Goal: Communication & Community: Connect with others

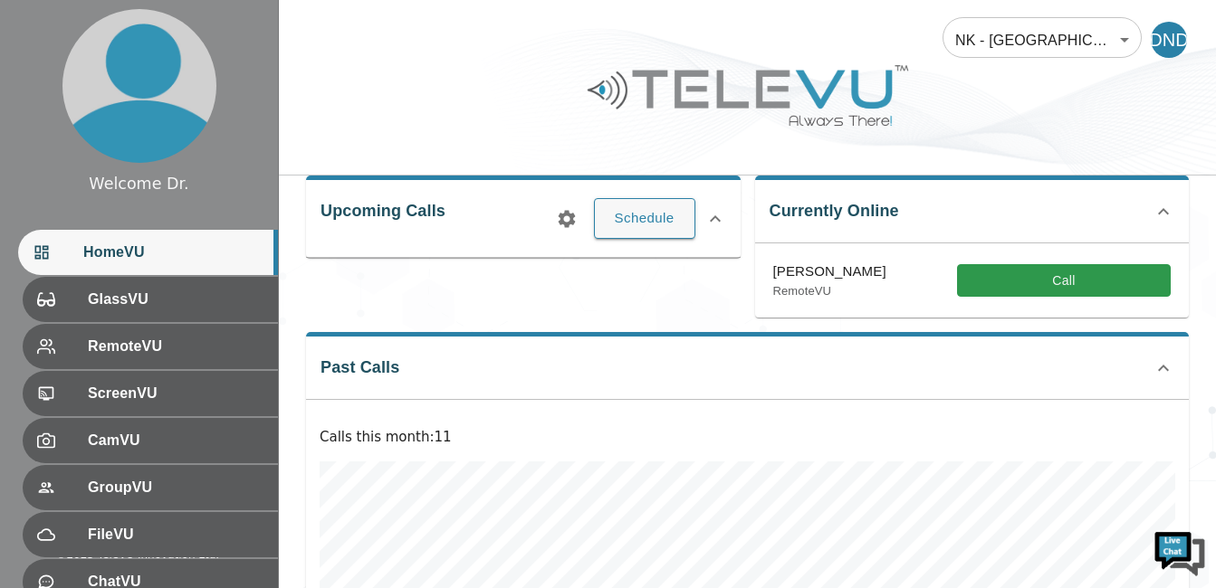
scroll to position [36, 0]
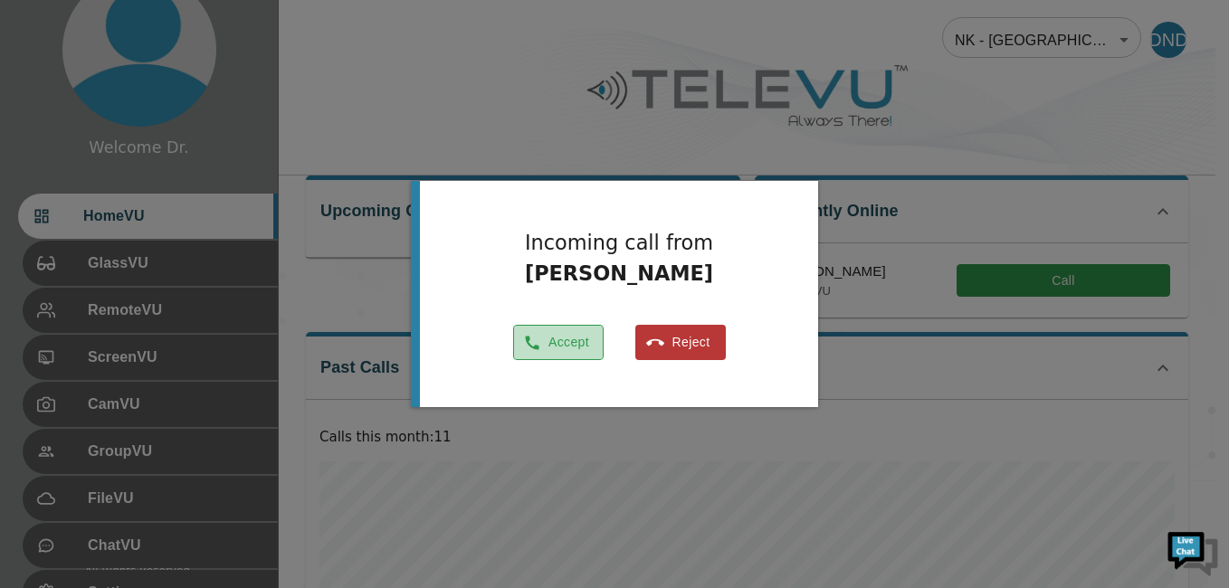
click at [562, 336] on button "Accept" at bounding box center [558, 342] width 91 height 35
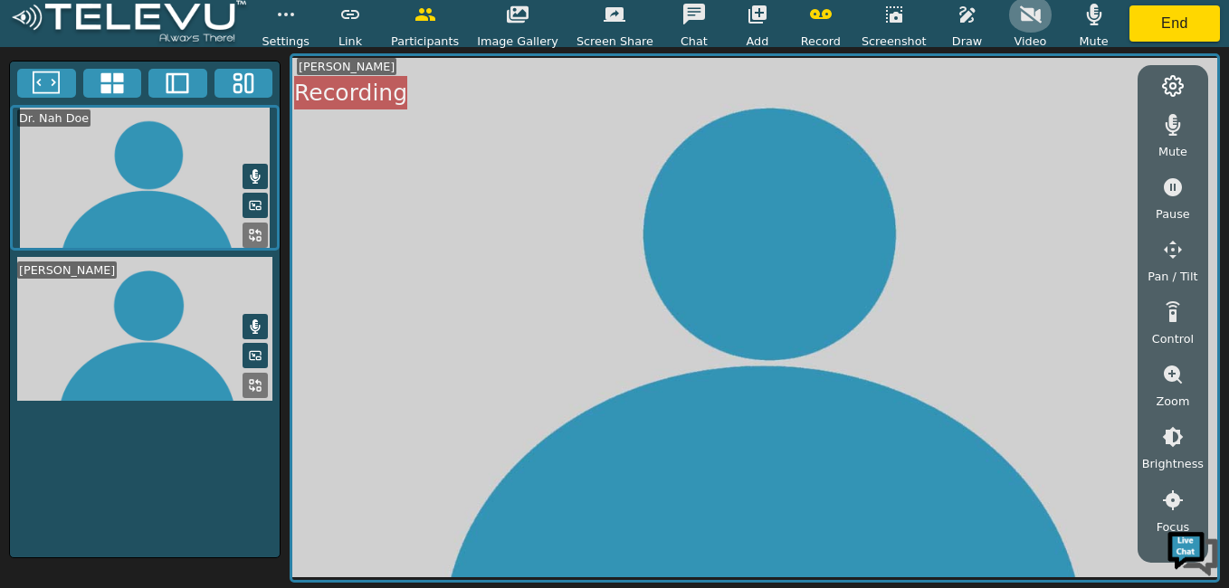
click at [1020, 17] on icon "button" at bounding box center [1031, 15] width 22 height 22
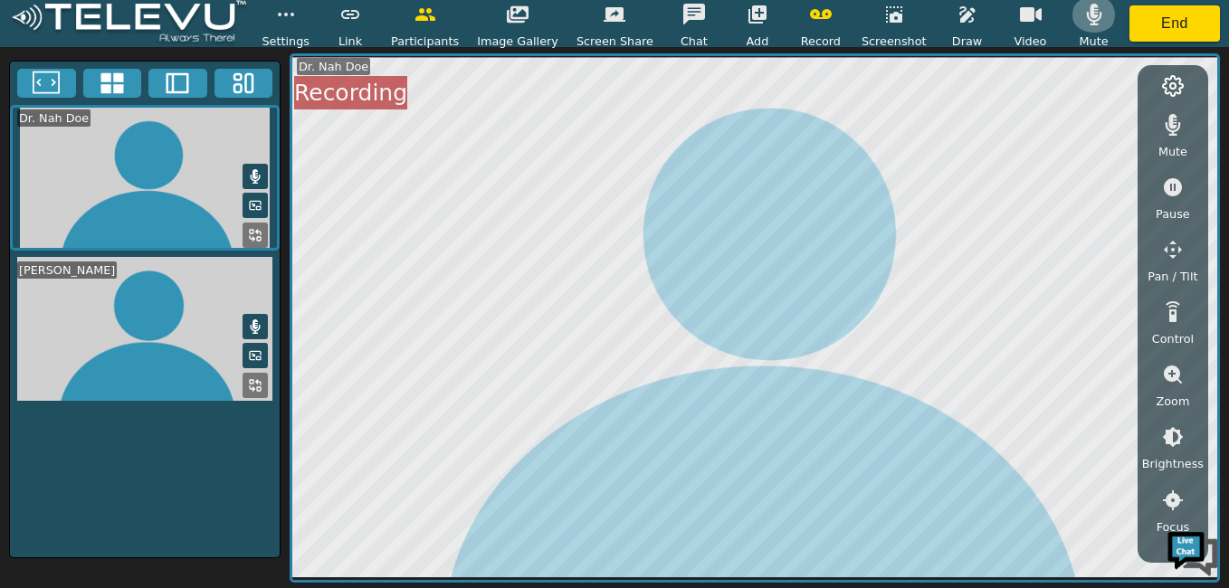
click at [1084, 9] on icon "button" at bounding box center [1095, 15] width 22 height 22
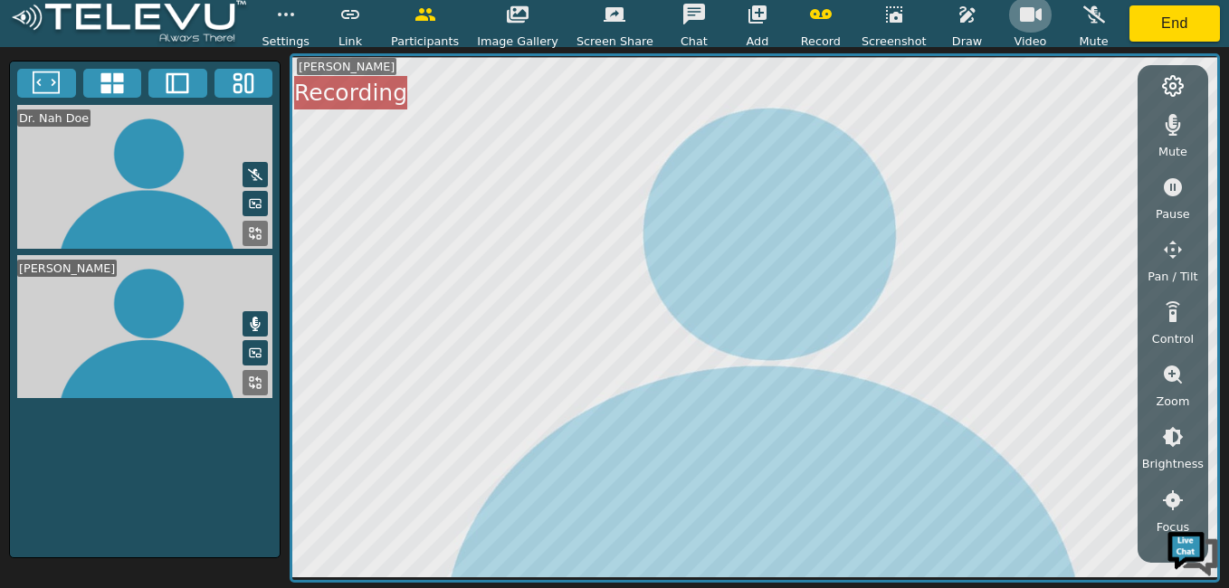
click at [1009, 14] on button "button" at bounding box center [1031, 14] width 45 height 36
click at [1020, 15] on icon "button" at bounding box center [1031, 15] width 22 height 22
click at [1084, 20] on icon "button" at bounding box center [1095, 14] width 22 height 17
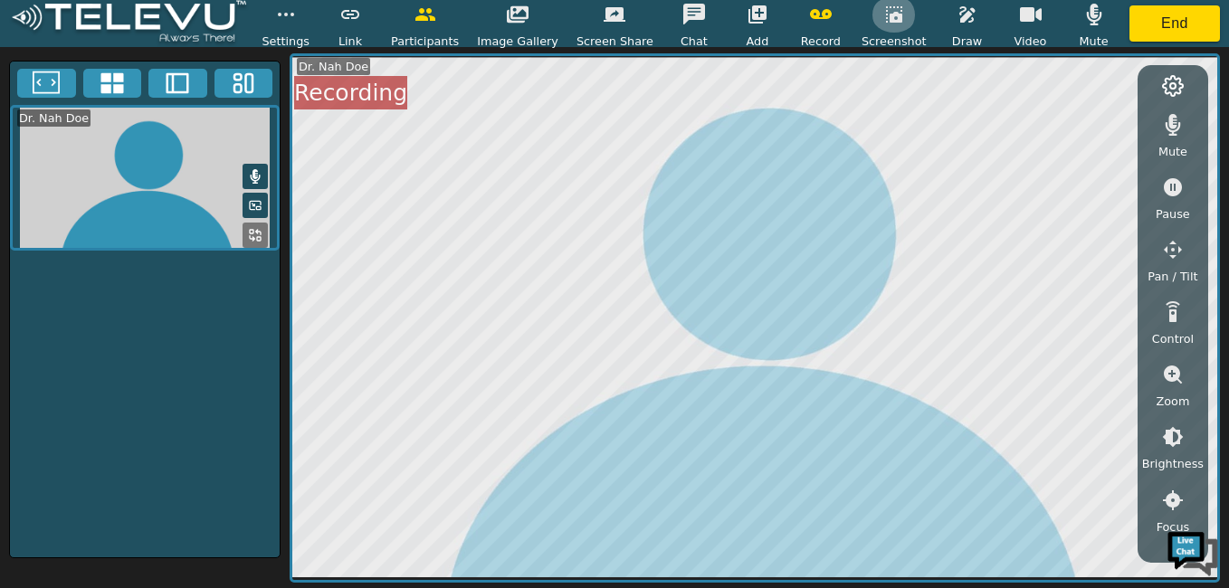
click at [886, 15] on icon "button" at bounding box center [894, 14] width 16 height 16
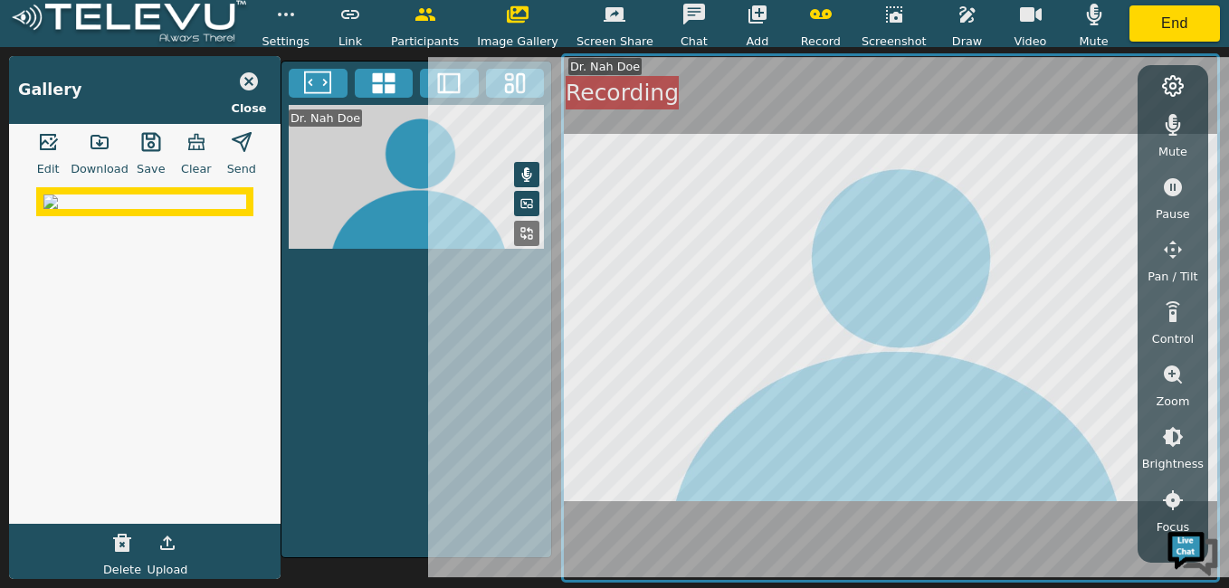
click at [101, 145] on icon "button" at bounding box center [99, 142] width 16 height 13
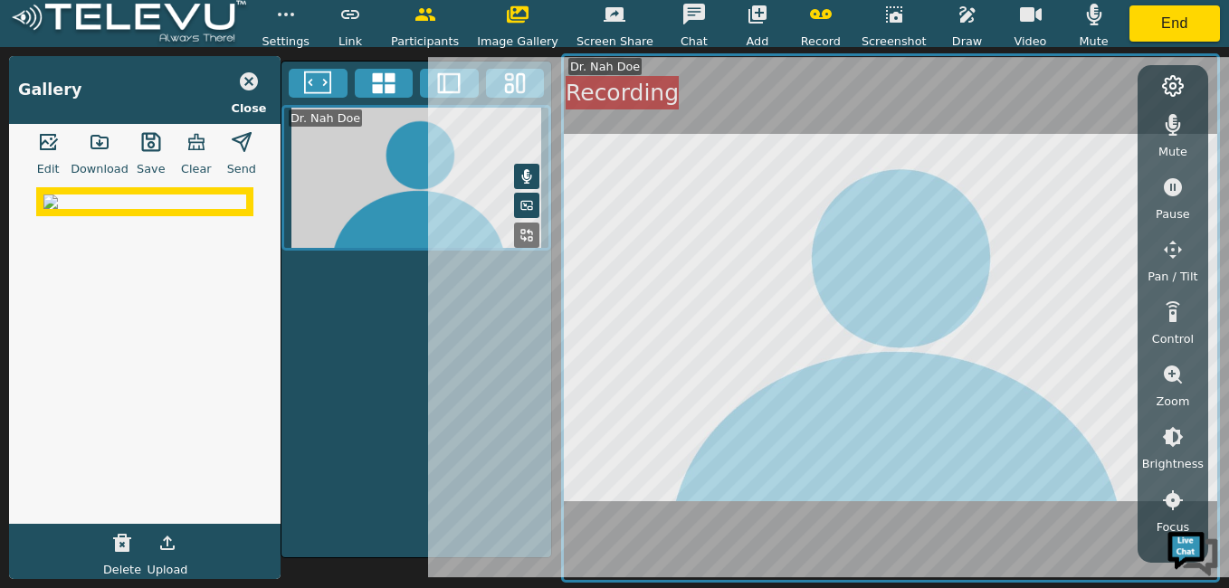
click at [145, 140] on icon "button" at bounding box center [151, 142] width 22 height 22
click at [247, 83] on icon "button" at bounding box center [249, 82] width 22 height 22
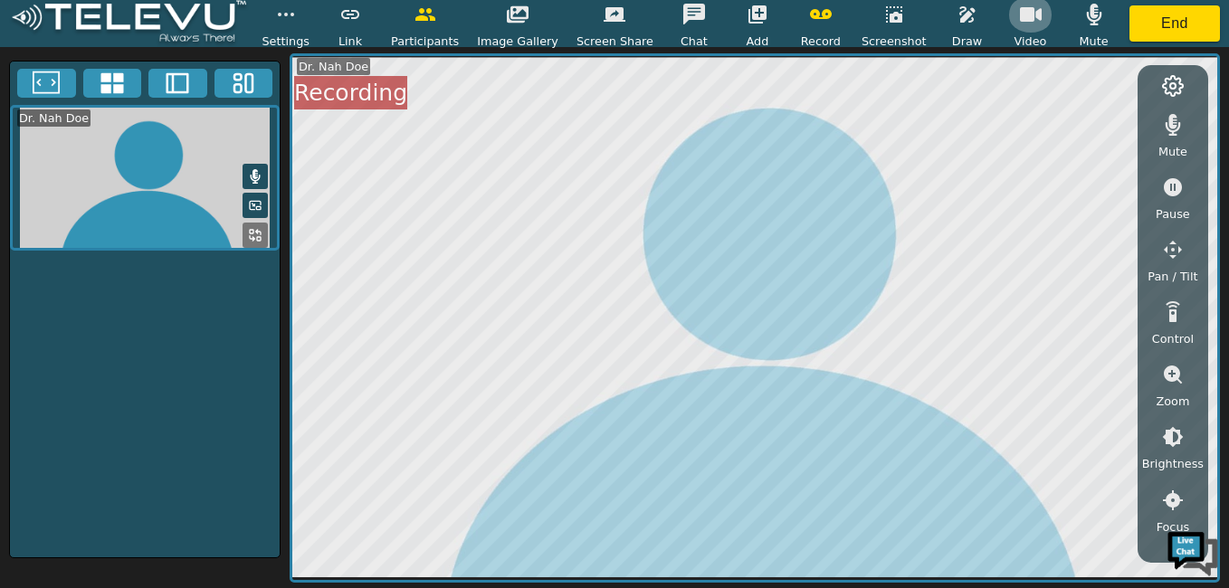
click at [1009, 15] on button "button" at bounding box center [1031, 14] width 45 height 36
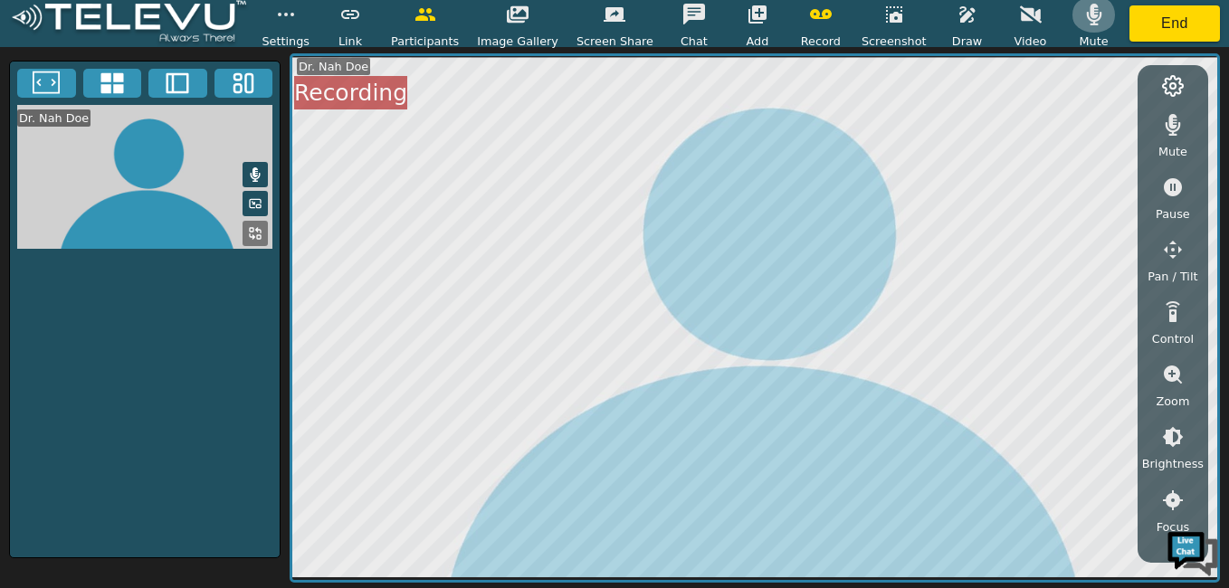
click at [1084, 21] on icon "button" at bounding box center [1095, 15] width 22 height 22
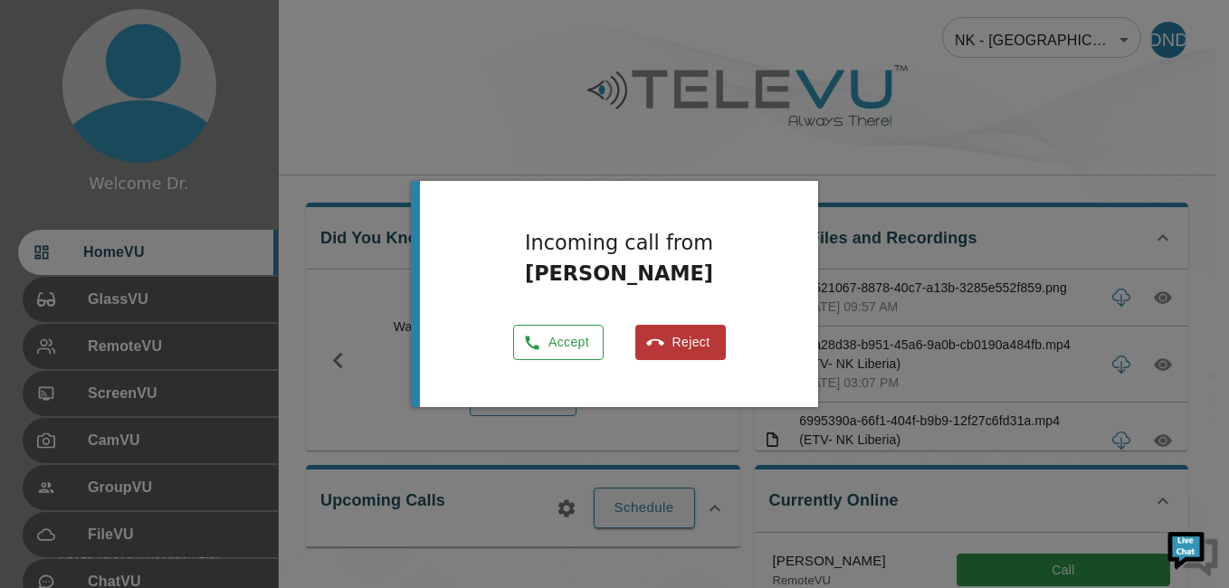
click at [557, 334] on button "Accept" at bounding box center [558, 342] width 91 height 35
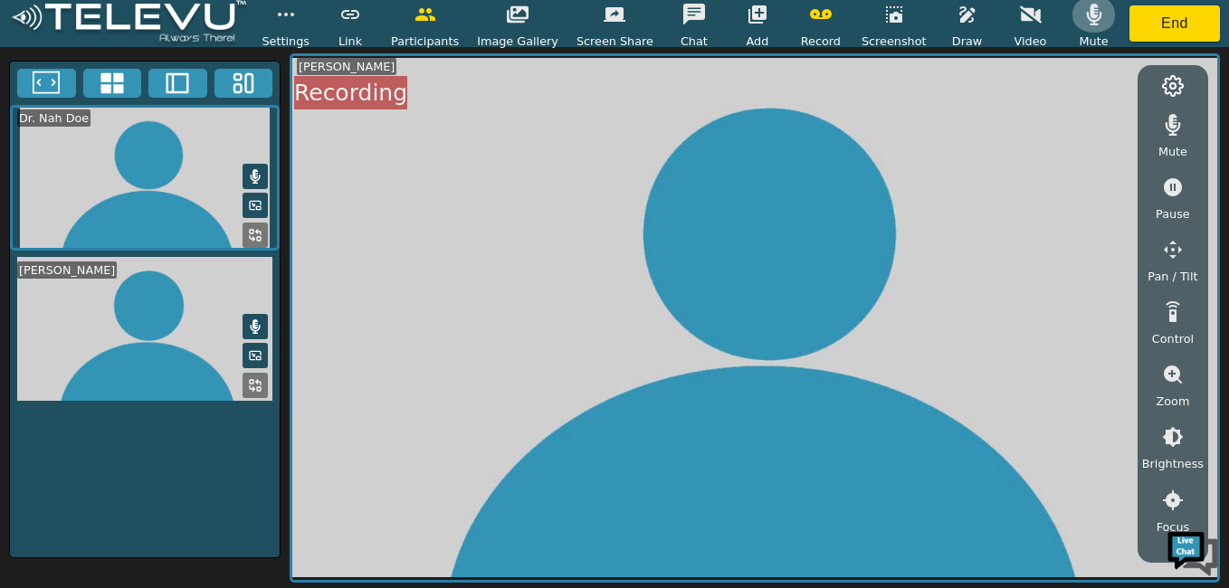
click at [1072, 28] on button "button" at bounding box center [1094, 14] width 45 height 36
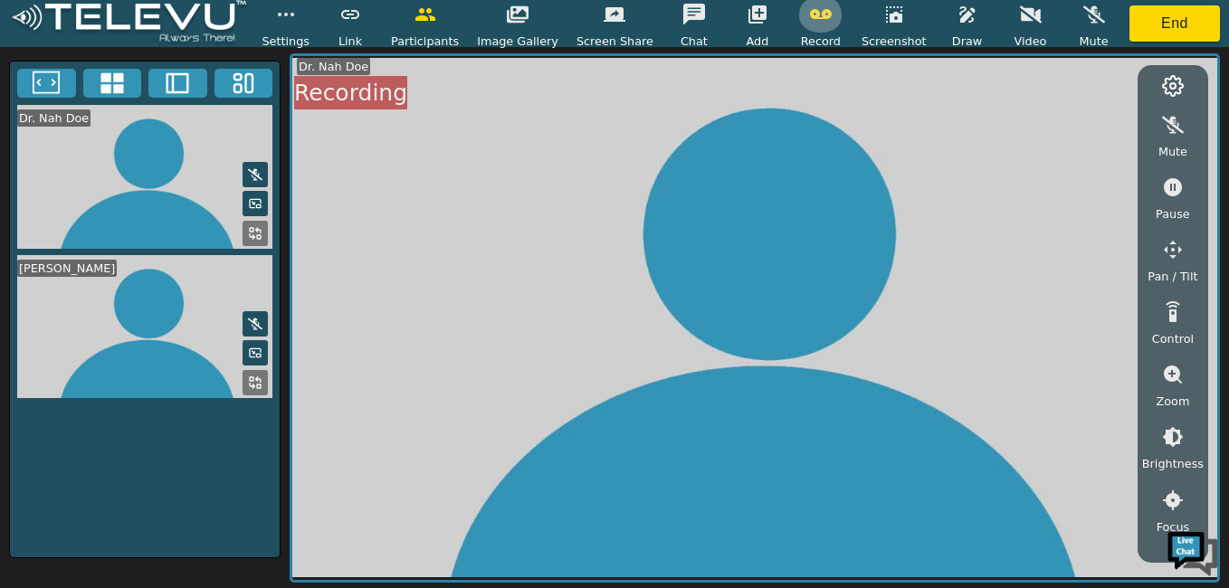
click at [810, 9] on icon "button" at bounding box center [821, 15] width 22 height 22
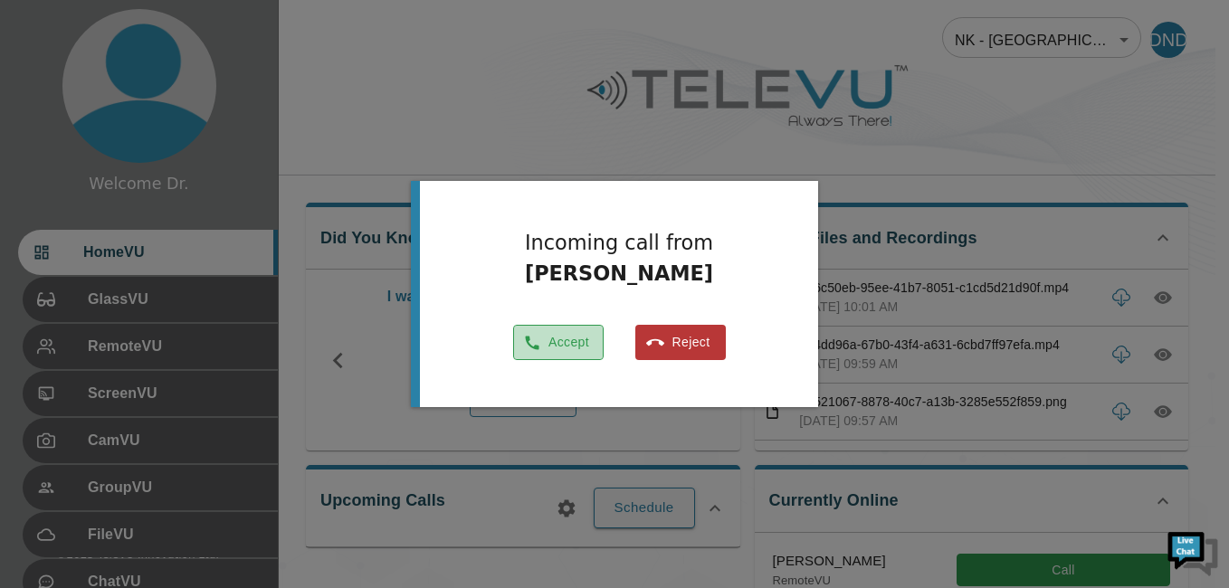
click at [550, 336] on button "Accept" at bounding box center [558, 342] width 91 height 35
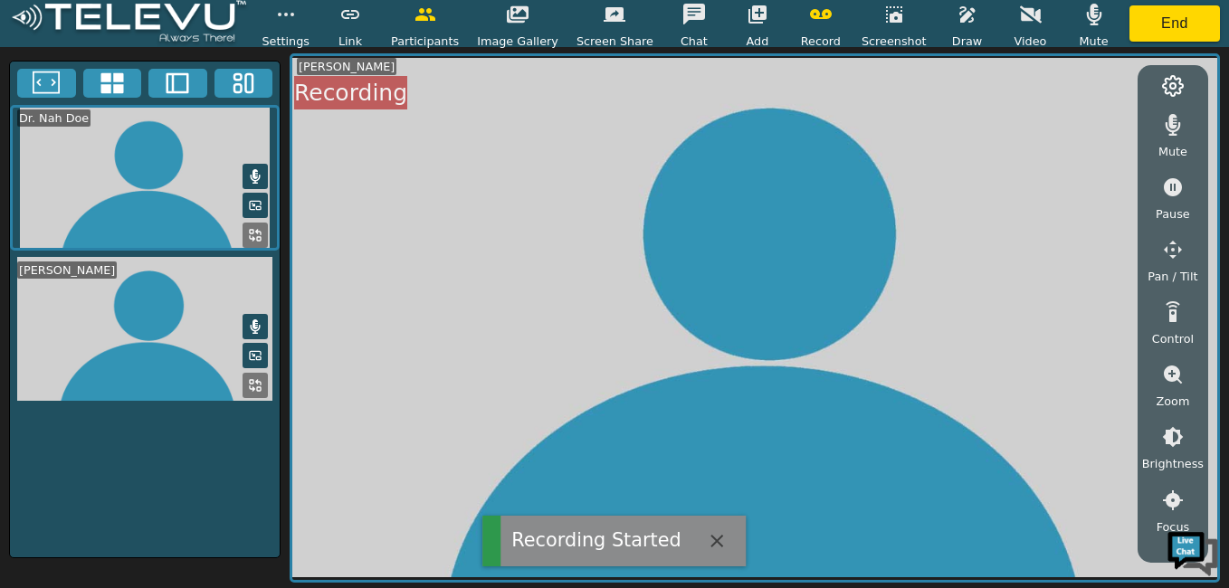
click at [1020, 11] on icon "button" at bounding box center [1031, 14] width 22 height 17
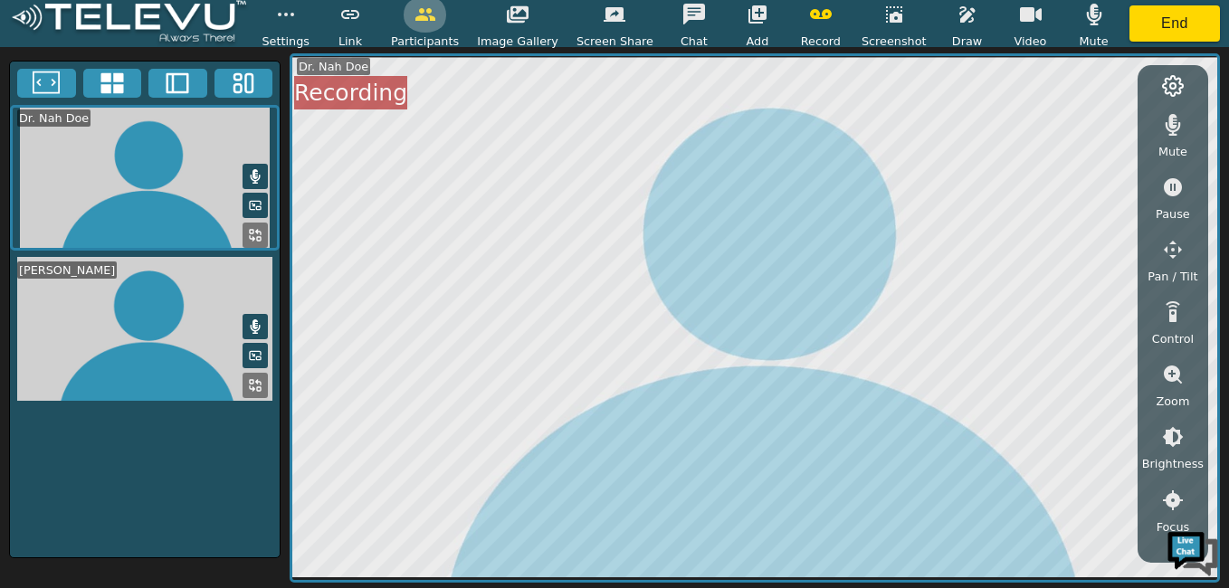
click at [436, 22] on icon "button" at bounding box center [426, 15] width 22 height 22
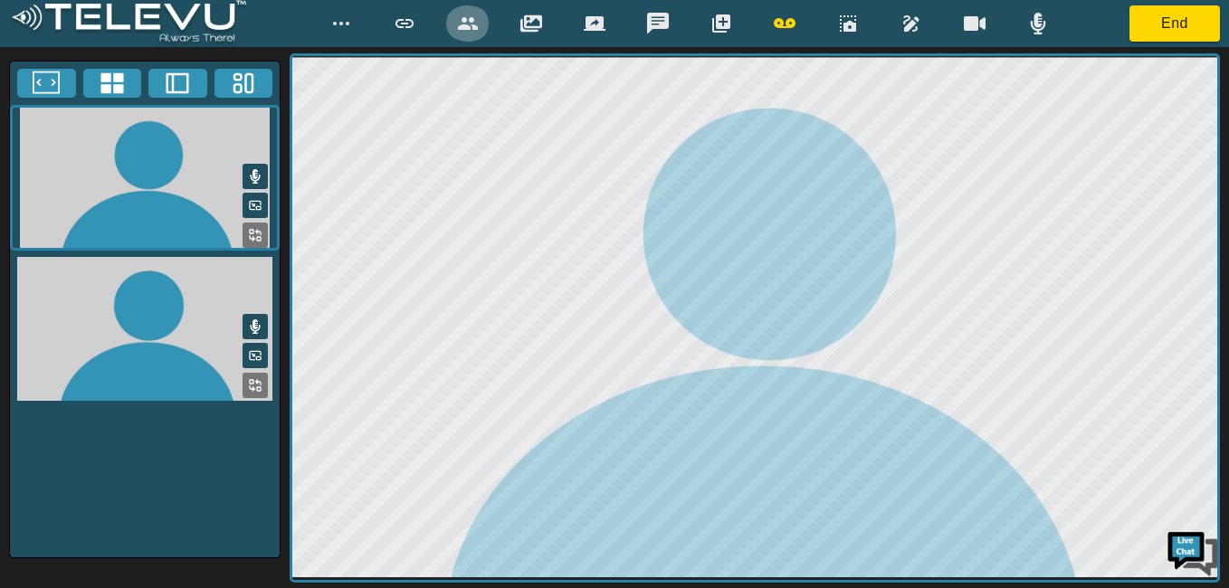
click at [473, 23] on icon "button" at bounding box center [468, 24] width 22 height 22
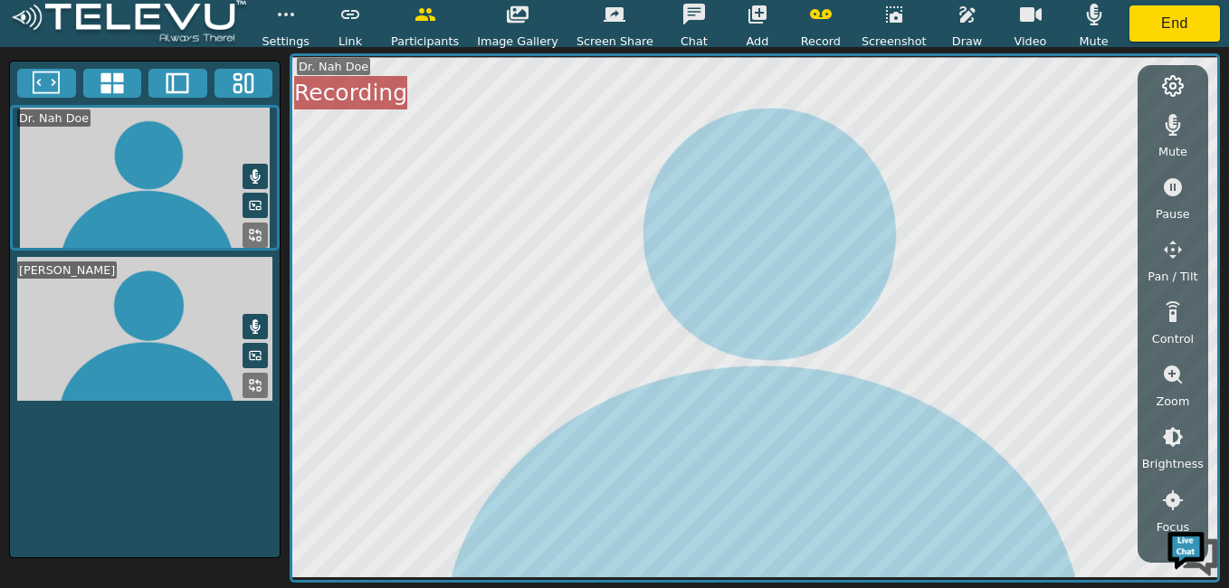
click at [749, 14] on icon "button" at bounding box center [758, 14] width 18 height 18
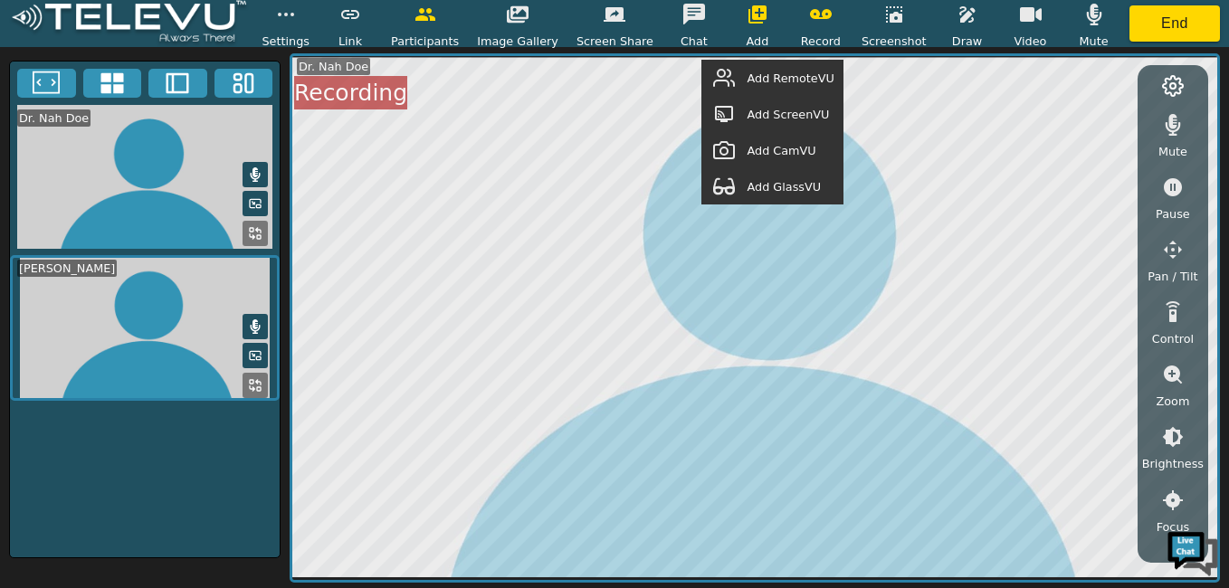
click at [779, 77] on span "Add RemoteVU" at bounding box center [790, 78] width 87 height 17
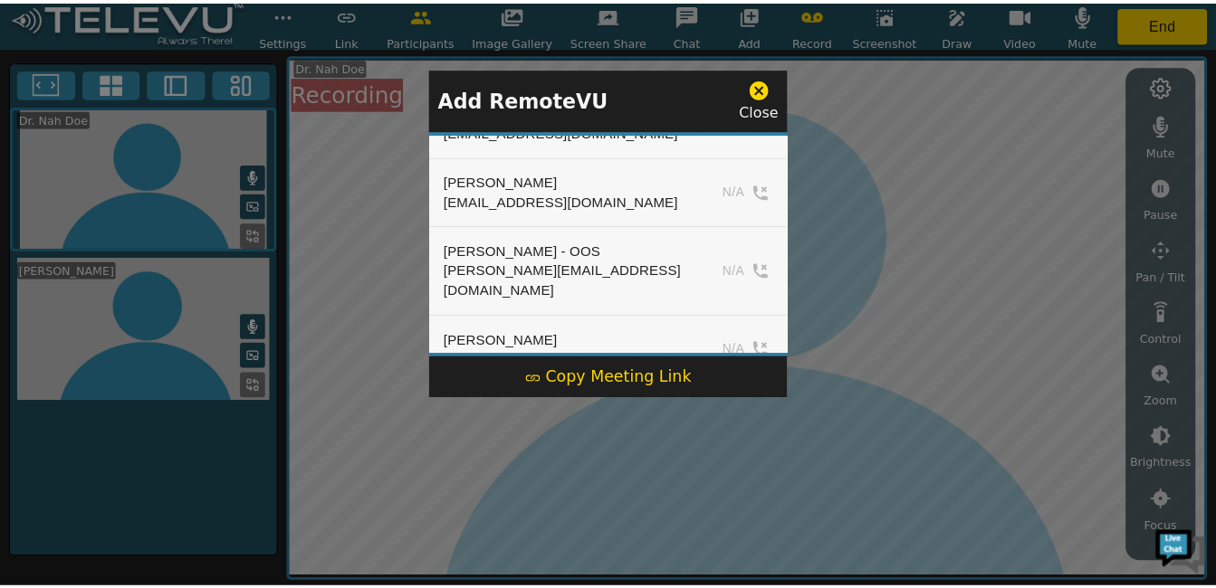
scroll to position [971, 0]
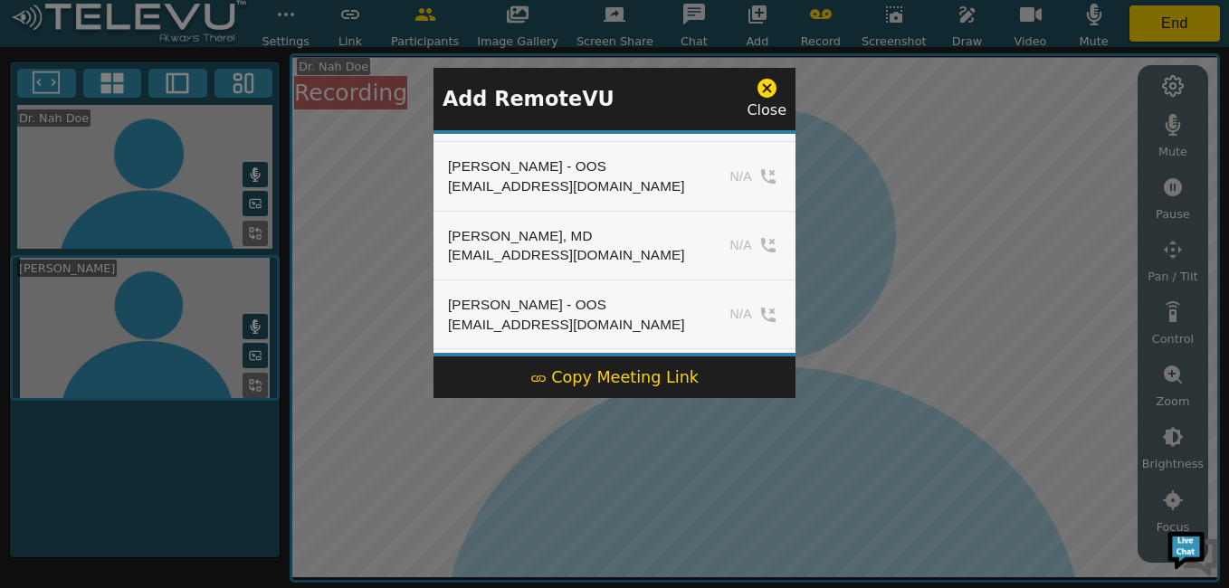
click at [499, 434] on div "[PERSON_NAME]" at bounding box center [570, 444] width 245 height 20
click at [771, 94] on icon at bounding box center [767, 88] width 19 height 19
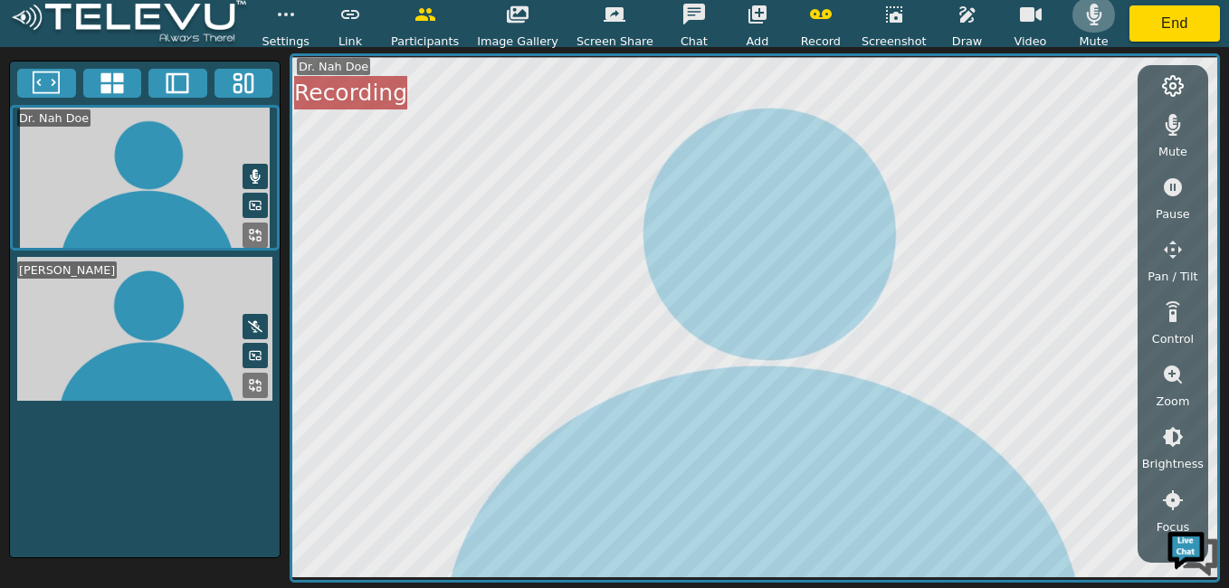
click at [1086, 14] on button "button" at bounding box center [1094, 14] width 45 height 36
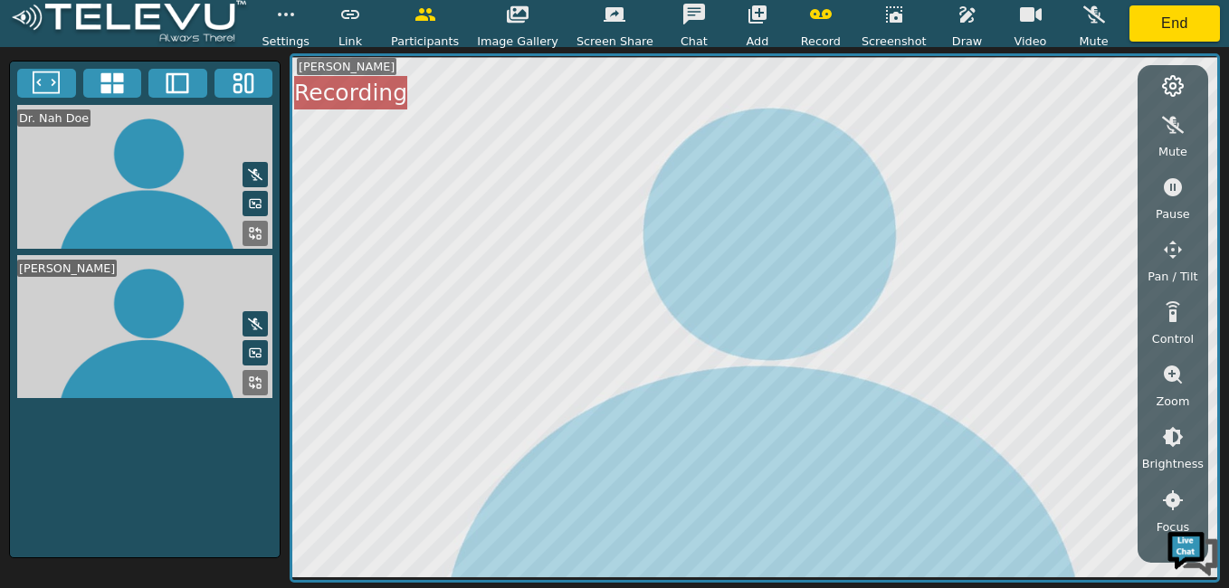
click at [810, 21] on icon "button" at bounding box center [821, 15] width 22 height 22
click at [185, 174] on video at bounding box center [145, 177] width 270 height 144
click at [185, 160] on video at bounding box center [145, 177] width 270 height 144
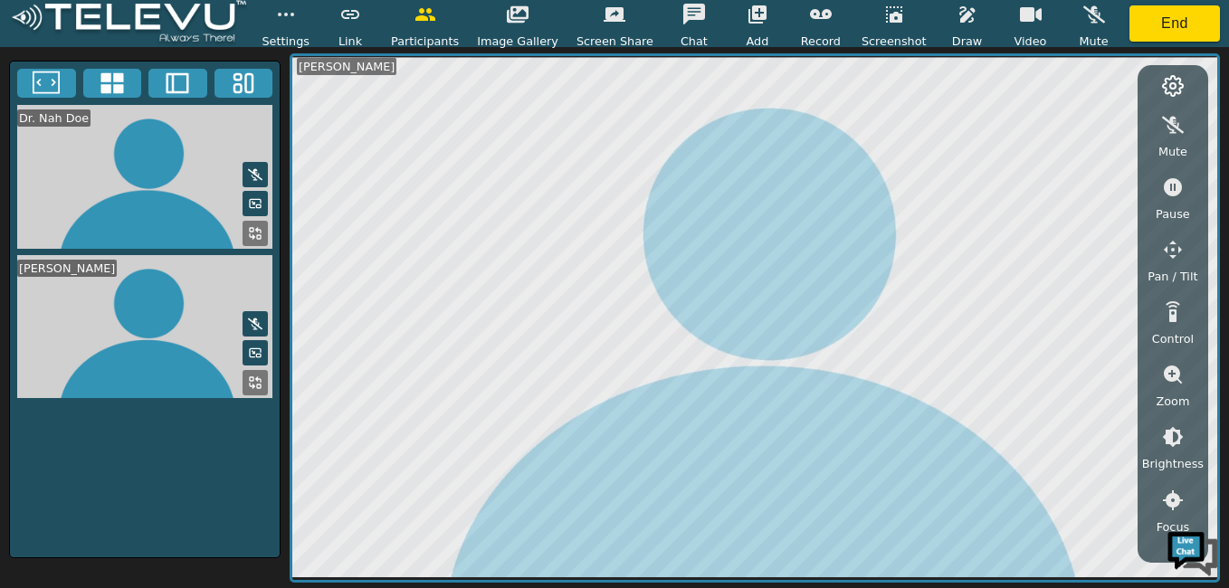
click at [185, 160] on video at bounding box center [145, 177] width 270 height 144
click at [807, 33] on span "Record" at bounding box center [821, 41] width 40 height 17
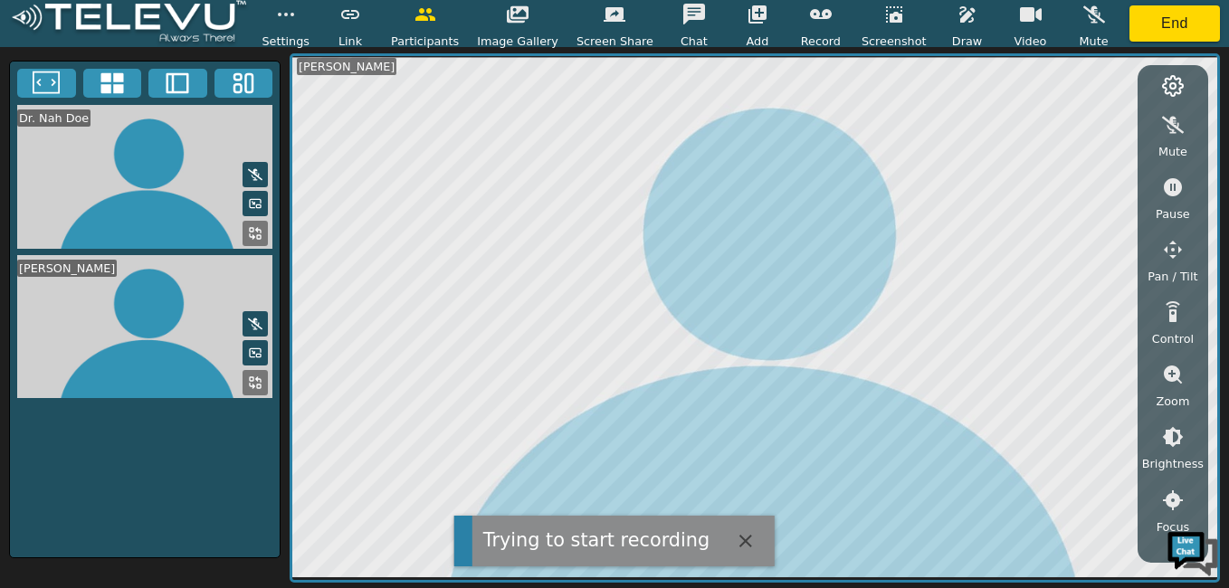
click at [807, 33] on span "Record" at bounding box center [821, 41] width 40 height 17
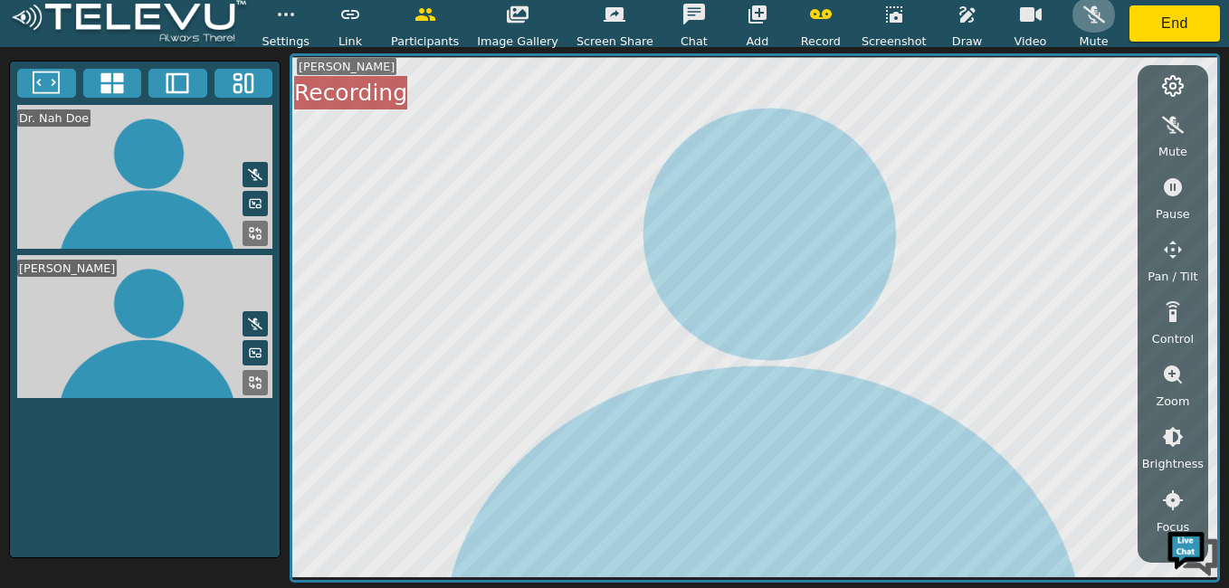
click at [1084, 8] on icon "button" at bounding box center [1095, 15] width 22 height 22
click at [253, 196] on icon at bounding box center [255, 203] width 14 height 14
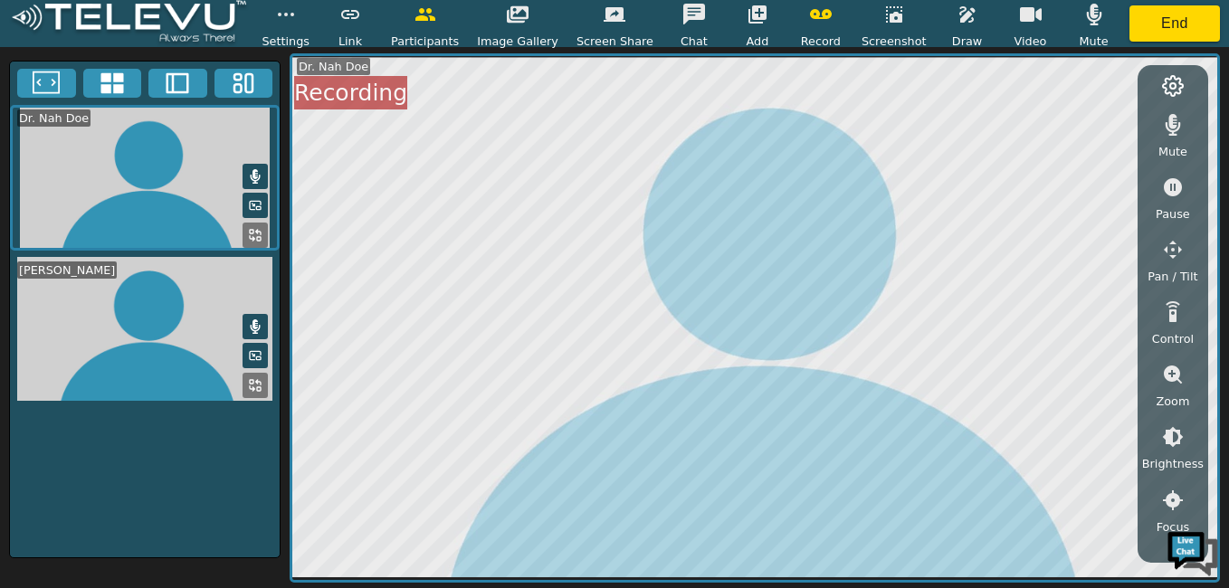
click at [107, 85] on icon at bounding box center [111, 83] width 23 height 21
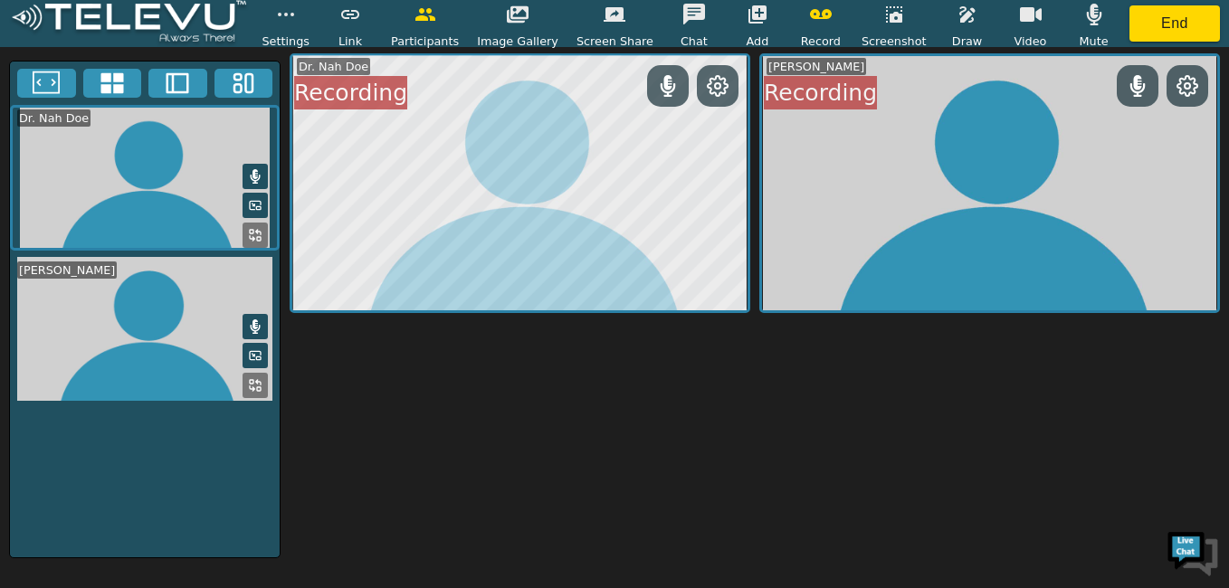
click at [251, 235] on icon at bounding box center [255, 235] width 14 height 14
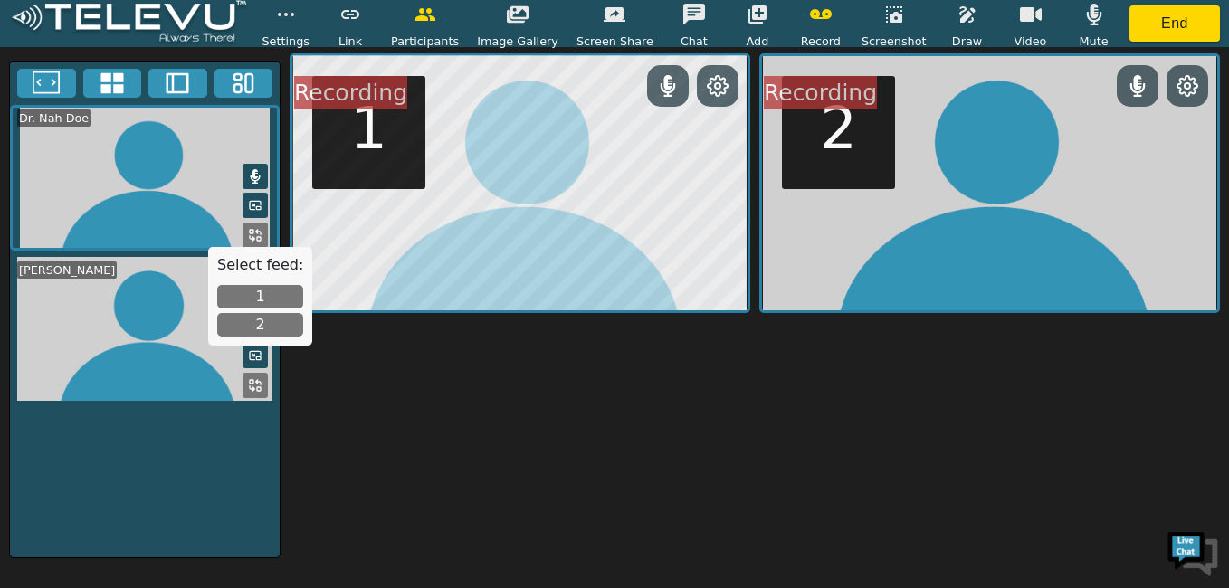
click at [259, 78] on button at bounding box center [244, 83] width 59 height 29
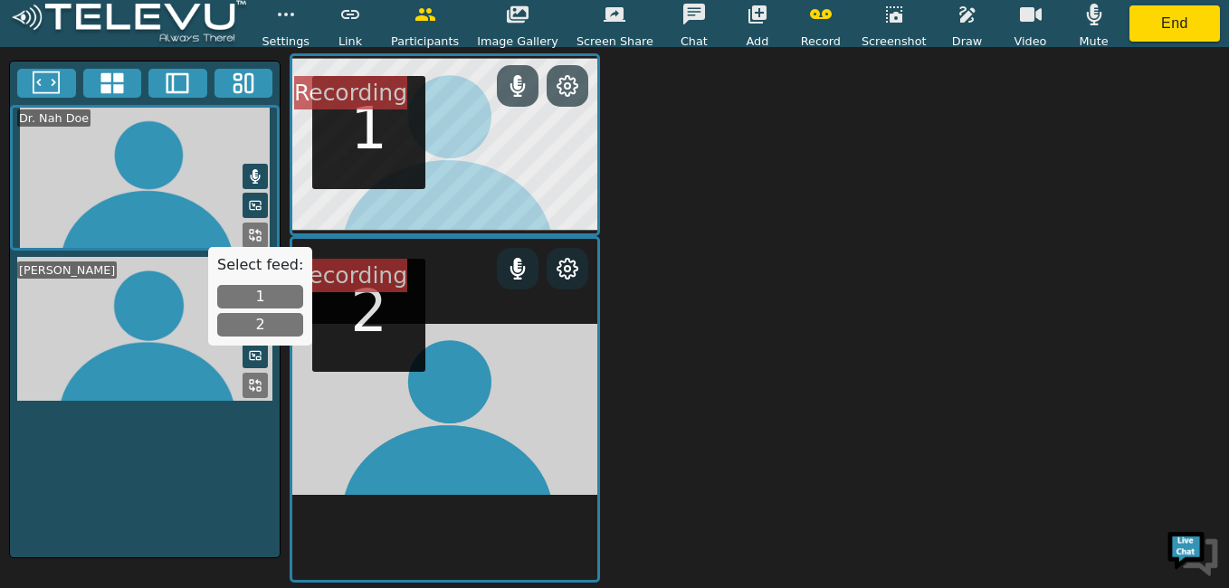
click at [39, 77] on icon at bounding box center [46, 83] width 27 height 27
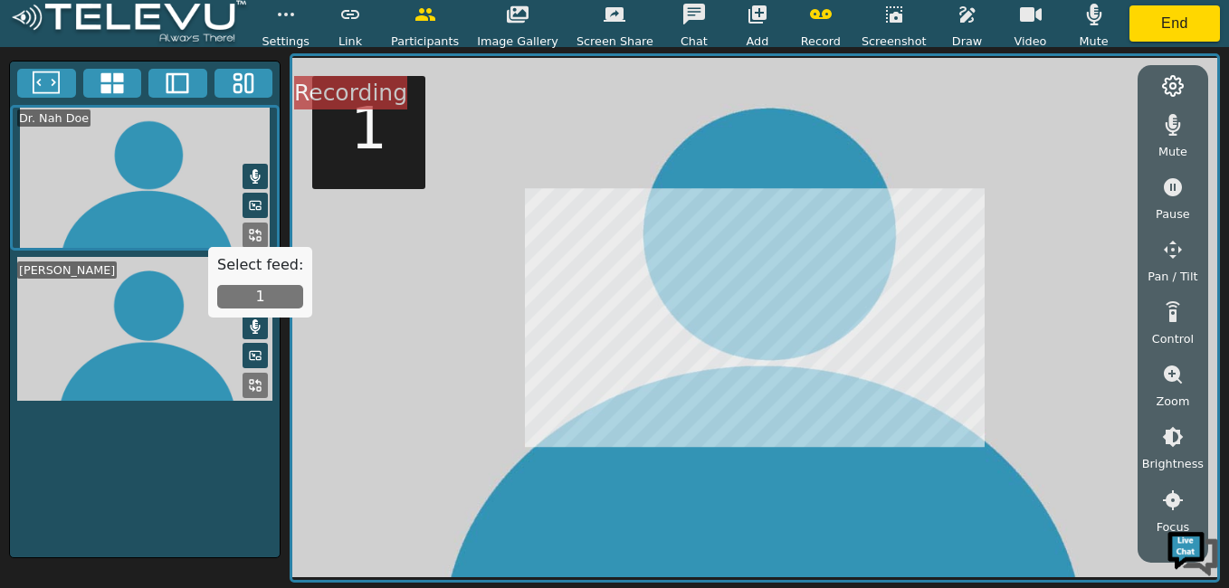
click at [305, 43] on span "Settings" at bounding box center [286, 41] width 48 height 17
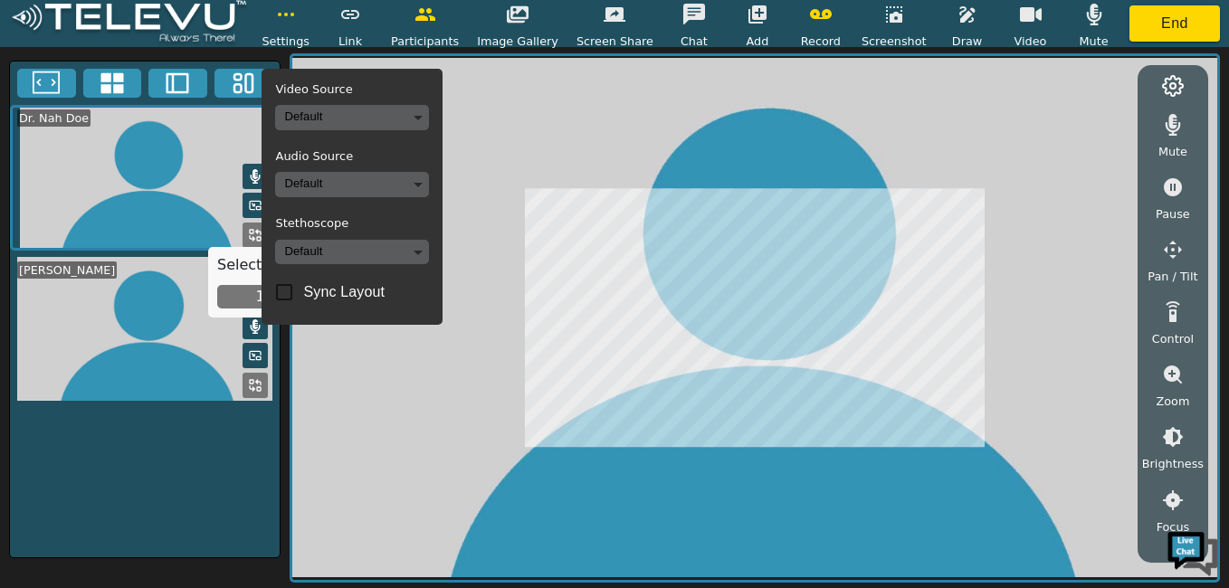
click at [506, 104] on video at bounding box center [754, 318] width 925 height 524
click at [1172, 86] on circle at bounding box center [1173, 85] width 5 height 5
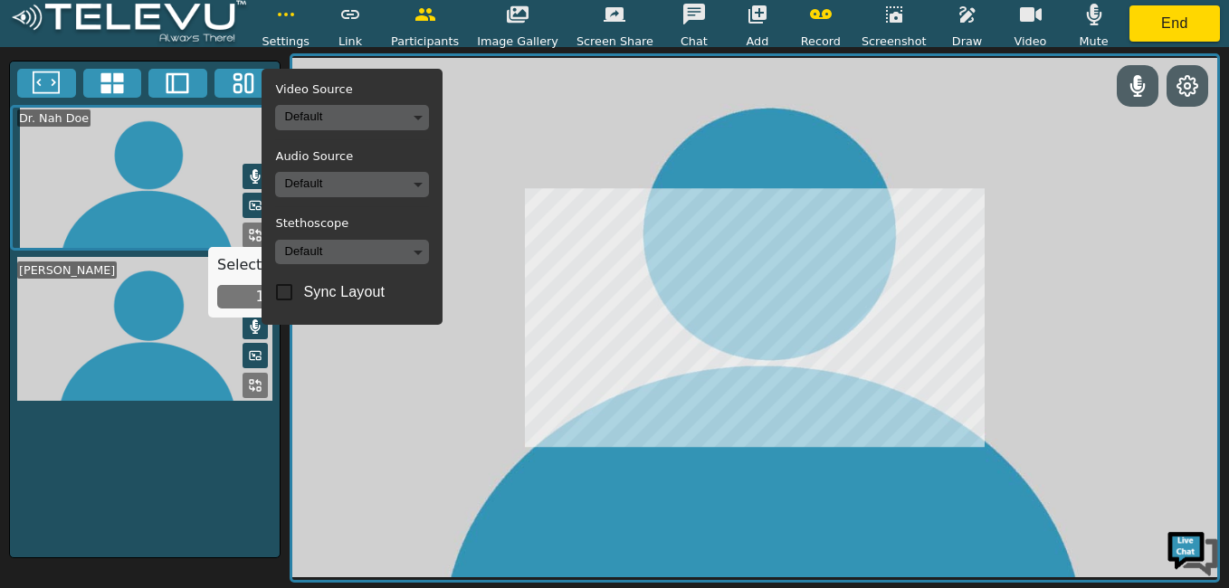
click at [1180, 84] on icon at bounding box center [1188, 86] width 20 height 20
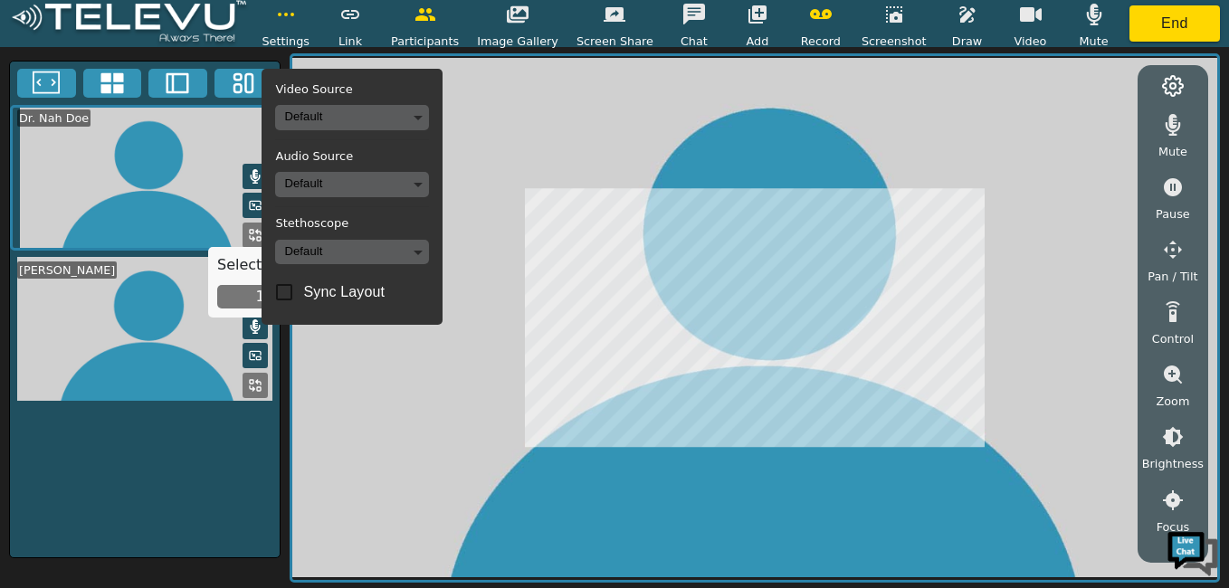
click at [491, 173] on video at bounding box center [754, 318] width 925 height 524
click at [310, 37] on span "Settings" at bounding box center [286, 41] width 48 height 17
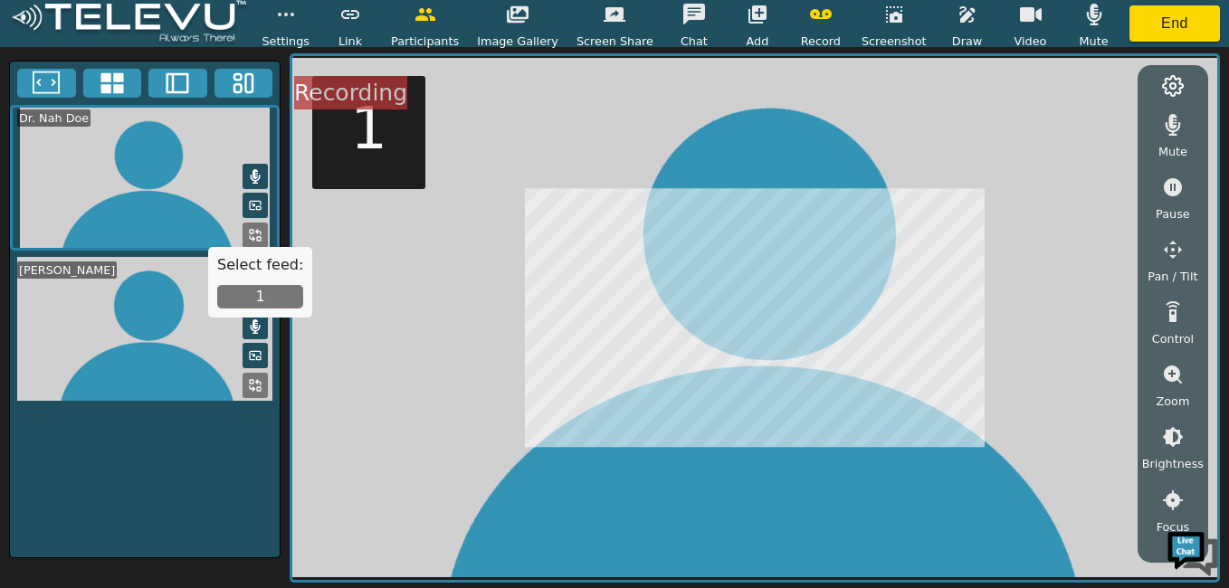
click at [109, 80] on icon at bounding box center [111, 83] width 23 height 21
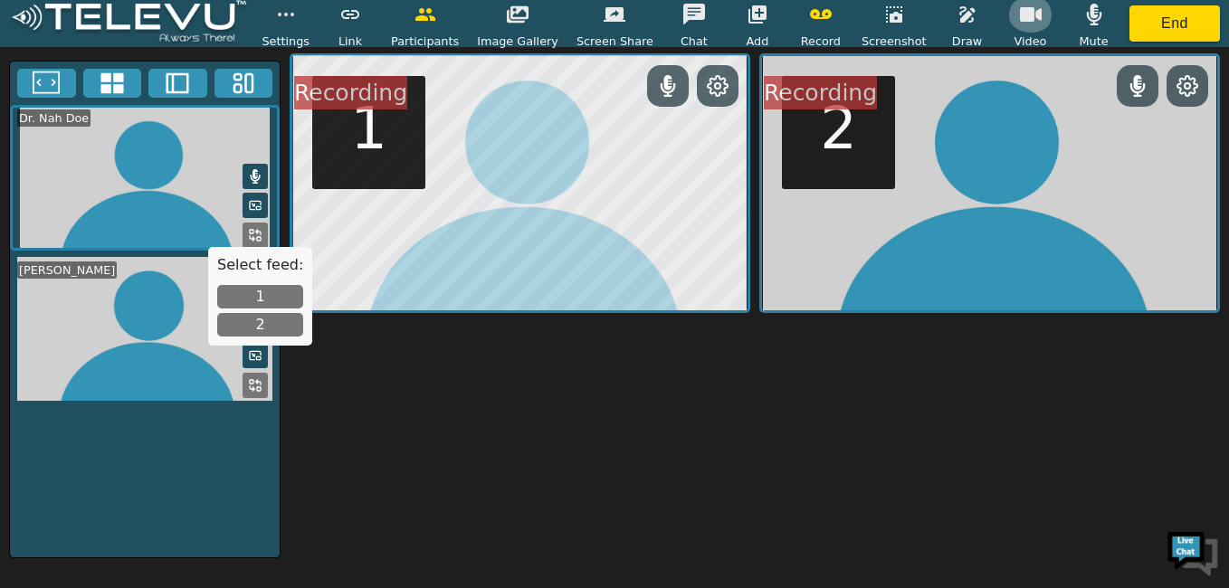
click at [1020, 13] on icon "button" at bounding box center [1031, 14] width 22 height 14
click at [1020, 13] on icon "button" at bounding box center [1031, 14] width 22 height 17
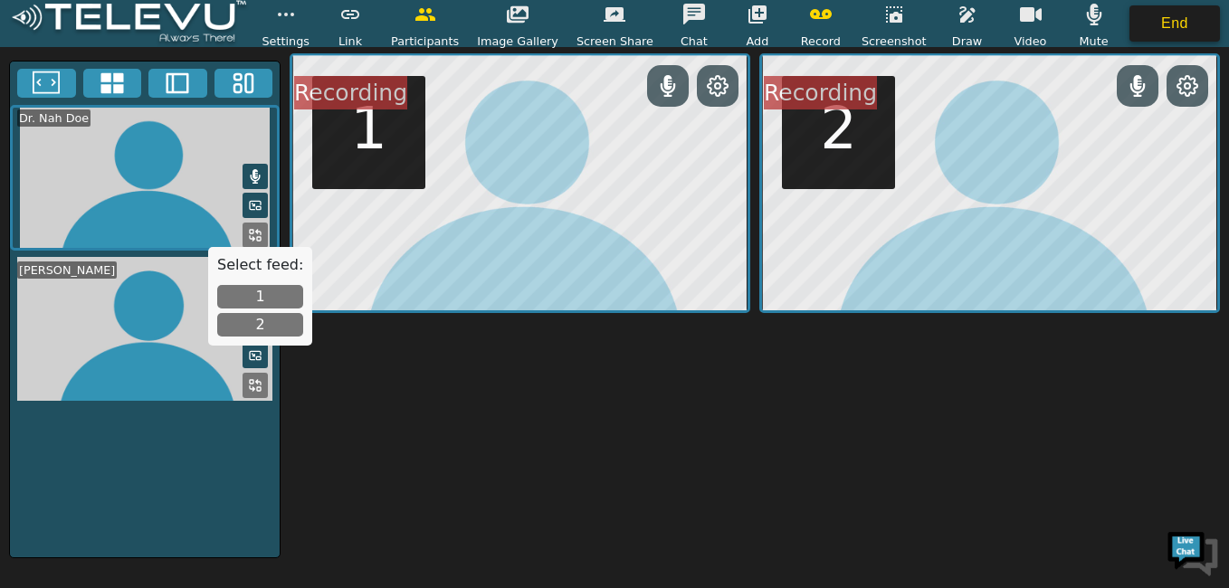
click at [1199, 15] on button "End" at bounding box center [1175, 23] width 91 height 36
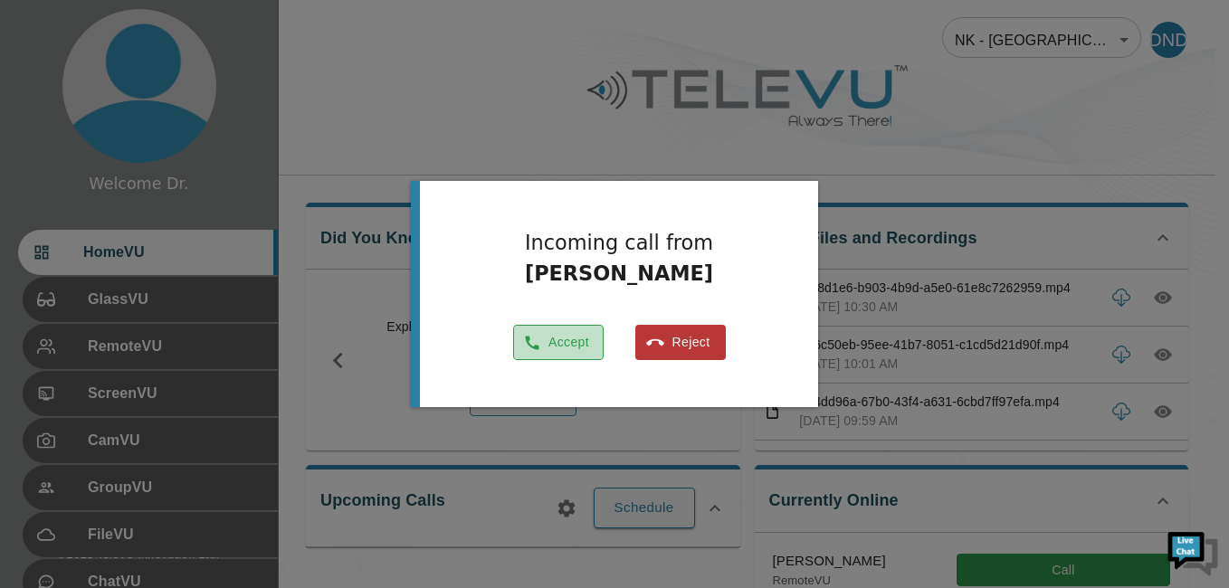
click at [573, 331] on button "Accept" at bounding box center [558, 342] width 91 height 35
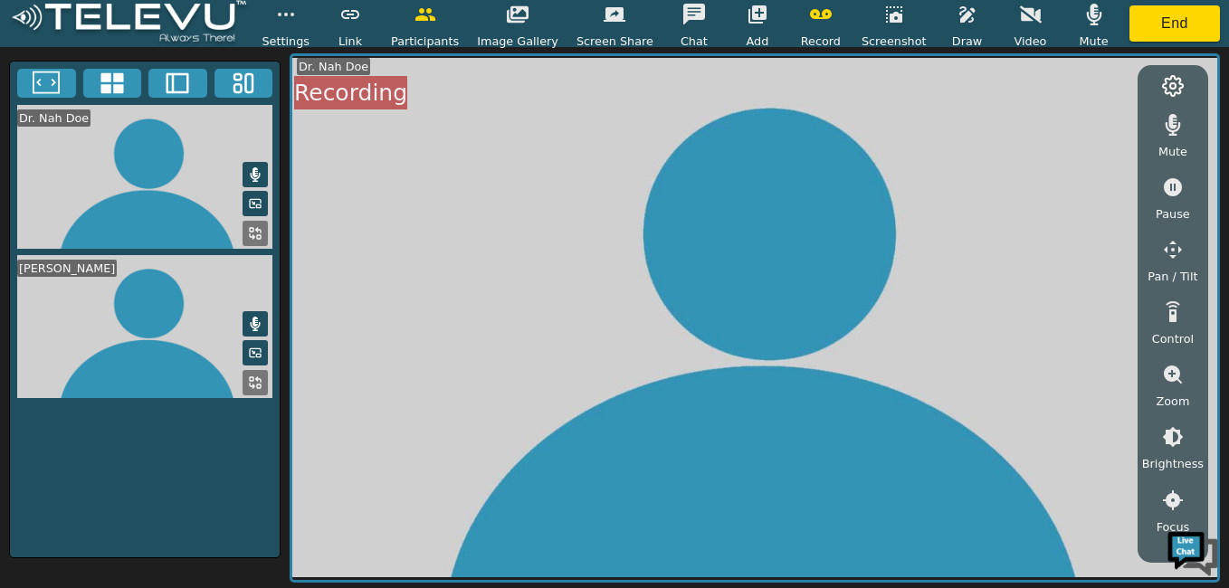
click at [1020, 11] on icon "button" at bounding box center [1031, 14] width 22 height 17
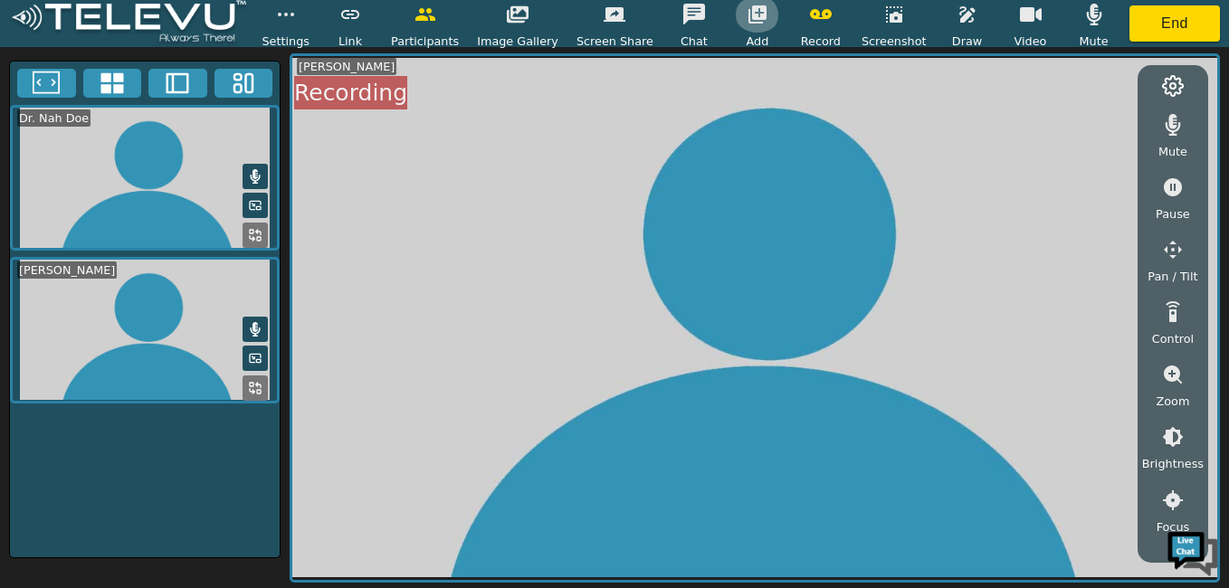
click at [745, 26] on button "button" at bounding box center [757, 14] width 45 height 36
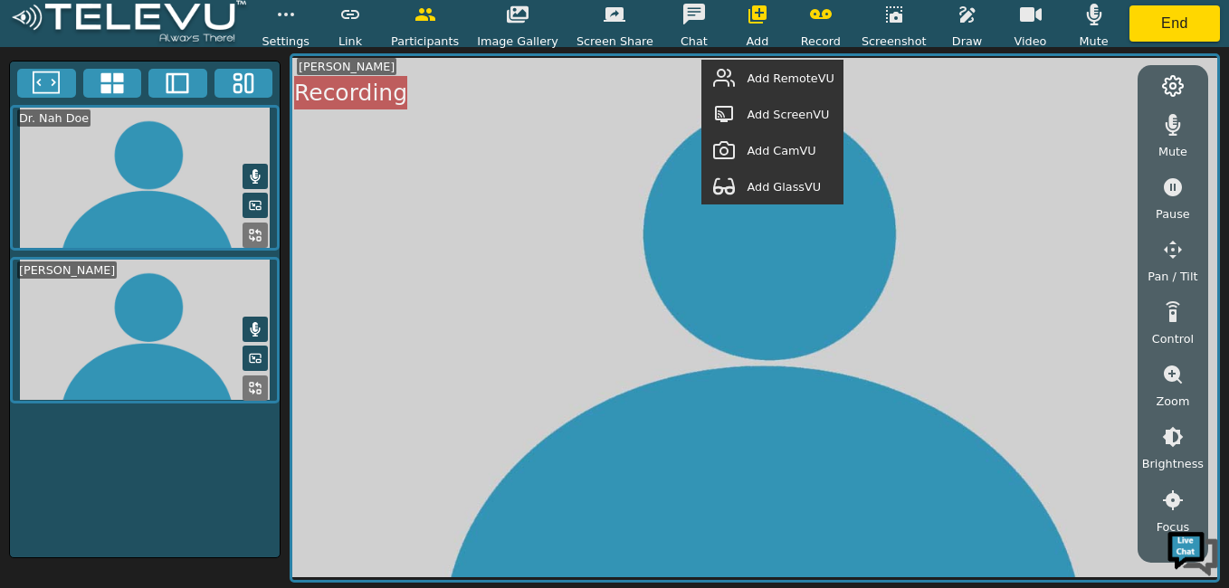
click at [803, 116] on span "Add ScreenVU" at bounding box center [788, 114] width 82 height 17
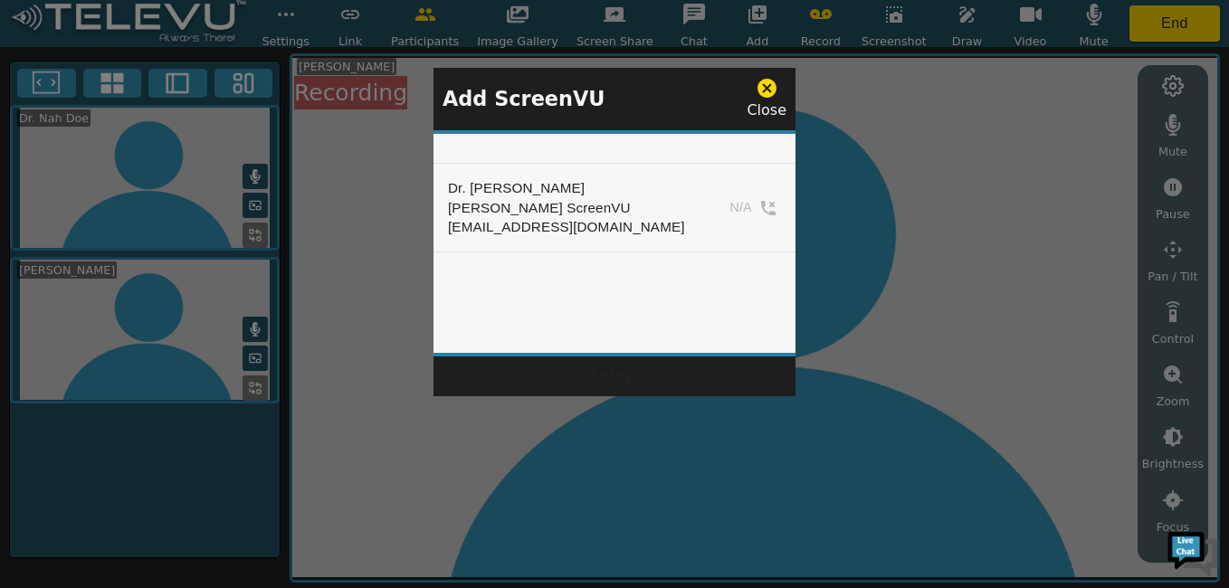
click at [767, 76] on div "Add ScreenVU Close" at bounding box center [615, 99] width 362 height 62
click at [769, 81] on icon at bounding box center [767, 88] width 19 height 19
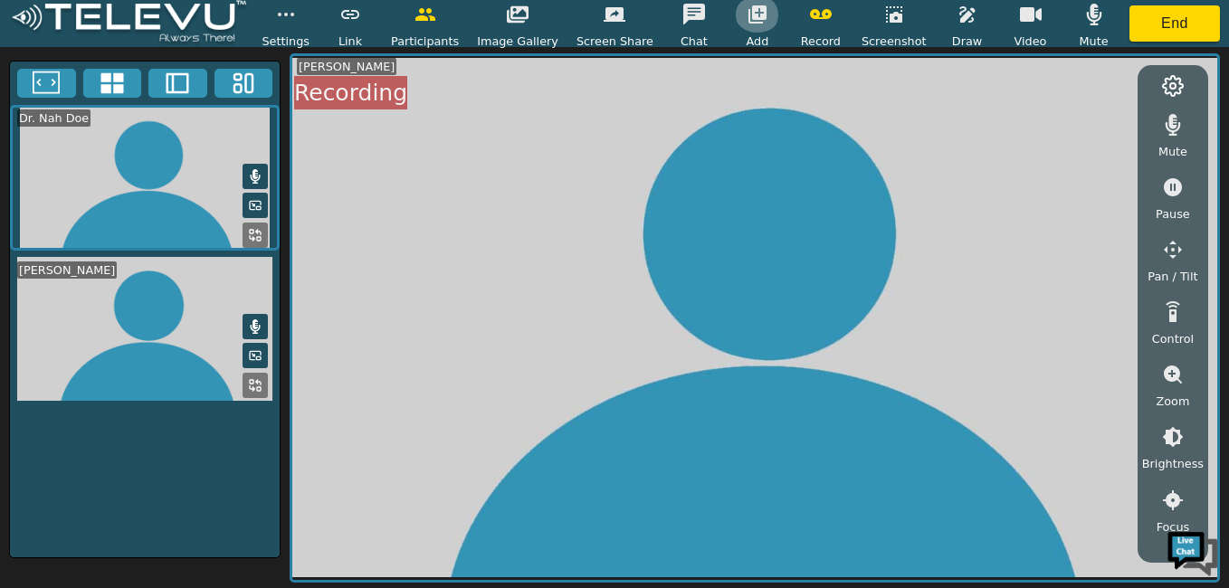
click at [747, 17] on icon "button" at bounding box center [758, 15] width 22 height 22
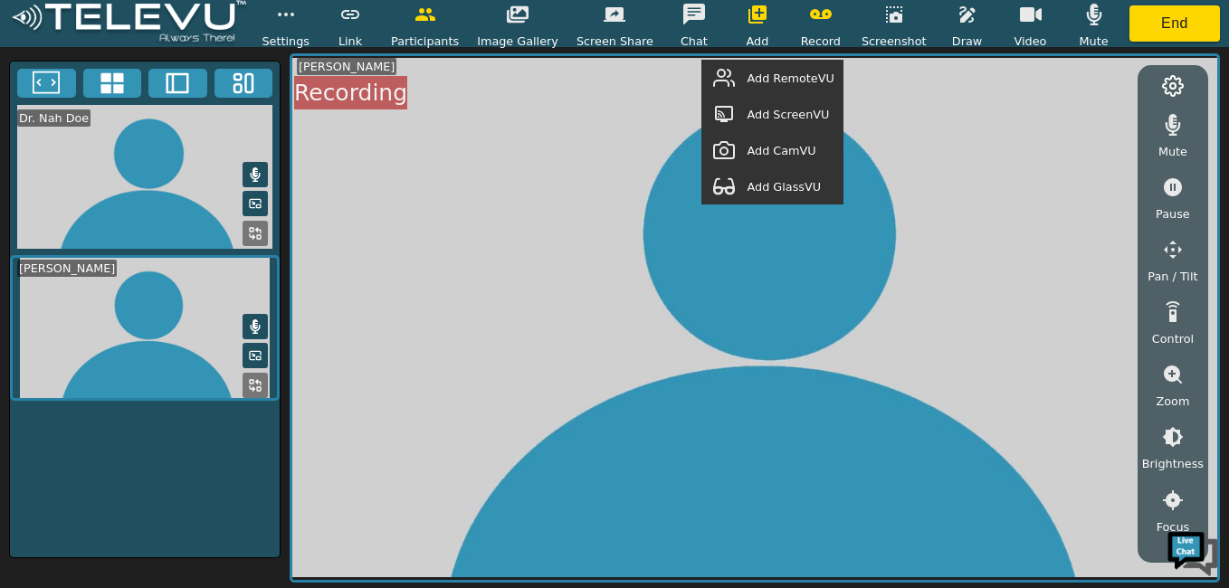
click at [807, 116] on span "Add ScreenVU" at bounding box center [788, 114] width 82 height 17
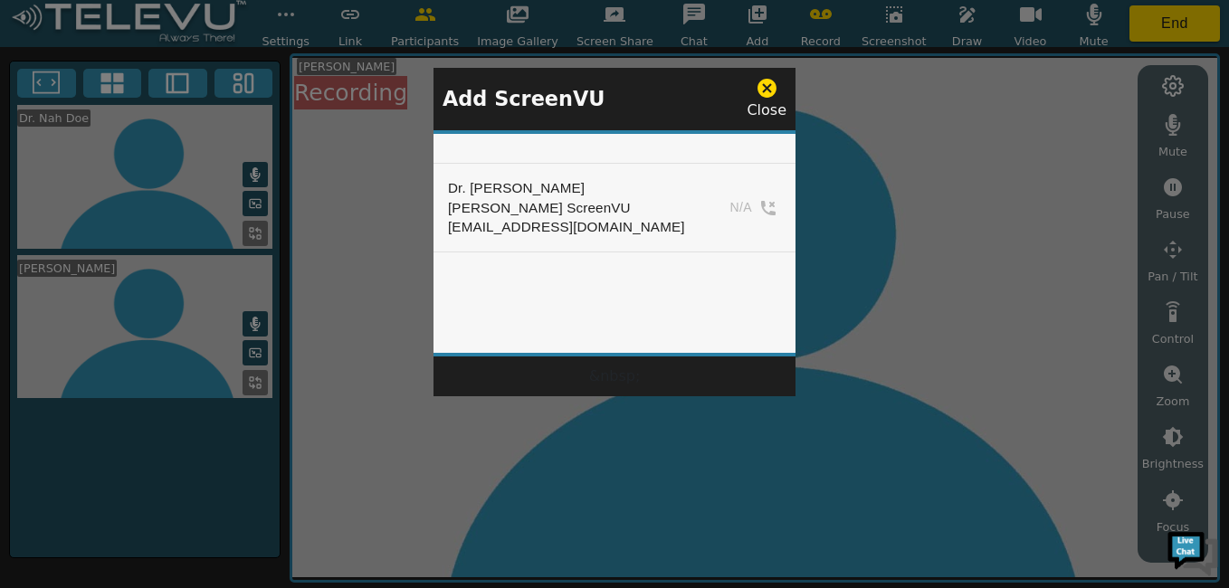
click at [769, 86] on icon at bounding box center [767, 88] width 19 height 19
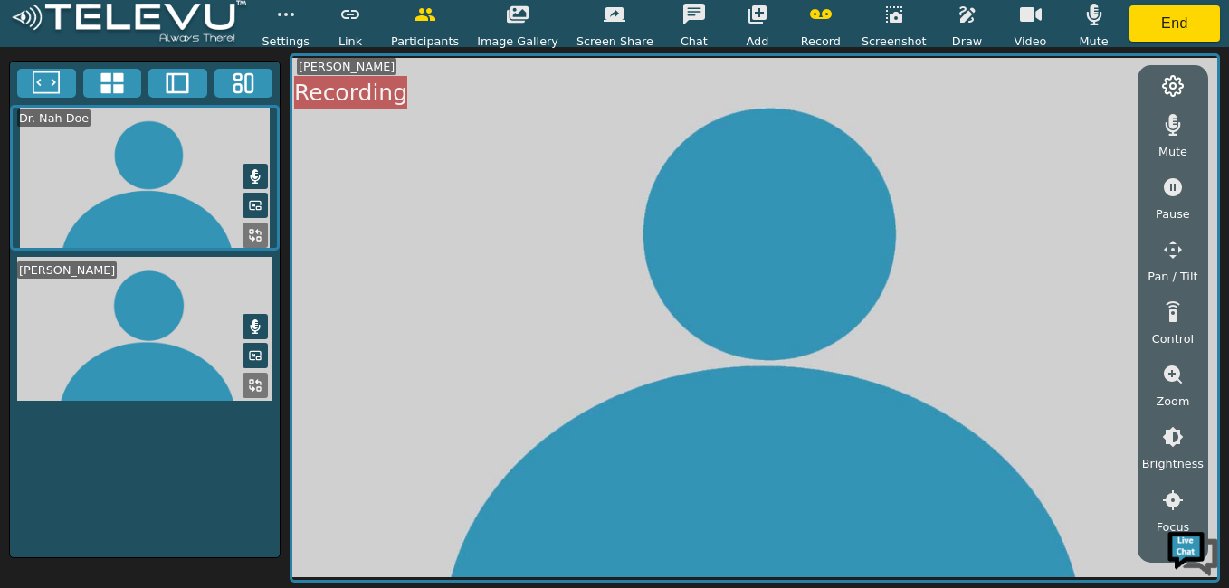
click at [1171, 88] on icon at bounding box center [1173, 86] width 22 height 22
click at [1171, 88] on div "Mute Pause Pan / Tilt Control Zoom Brightness Focus Volume Resolution Flashligh…" at bounding box center [1173, 314] width 71 height 498
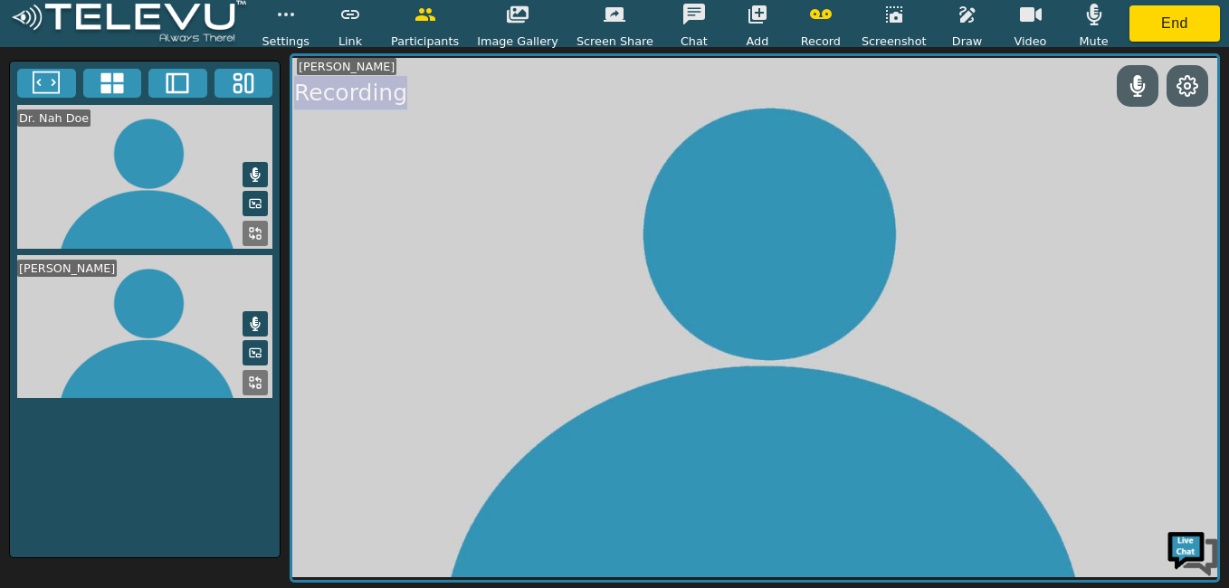
click at [44, 78] on icon at bounding box center [46, 83] width 27 height 27
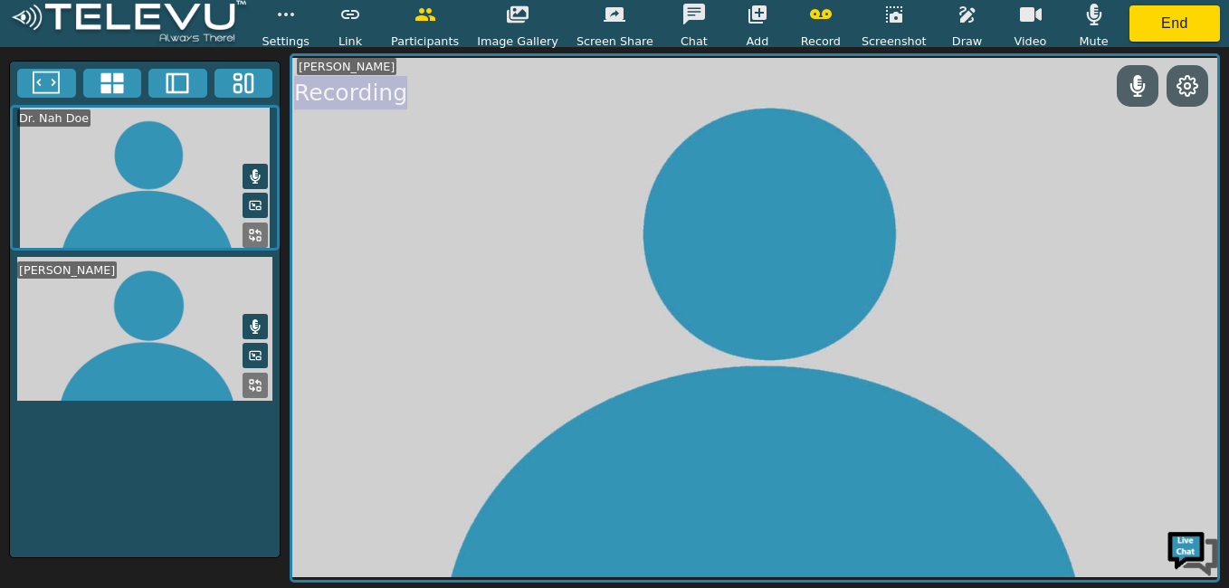
click at [44, 78] on icon at bounding box center [46, 83] width 27 height 27
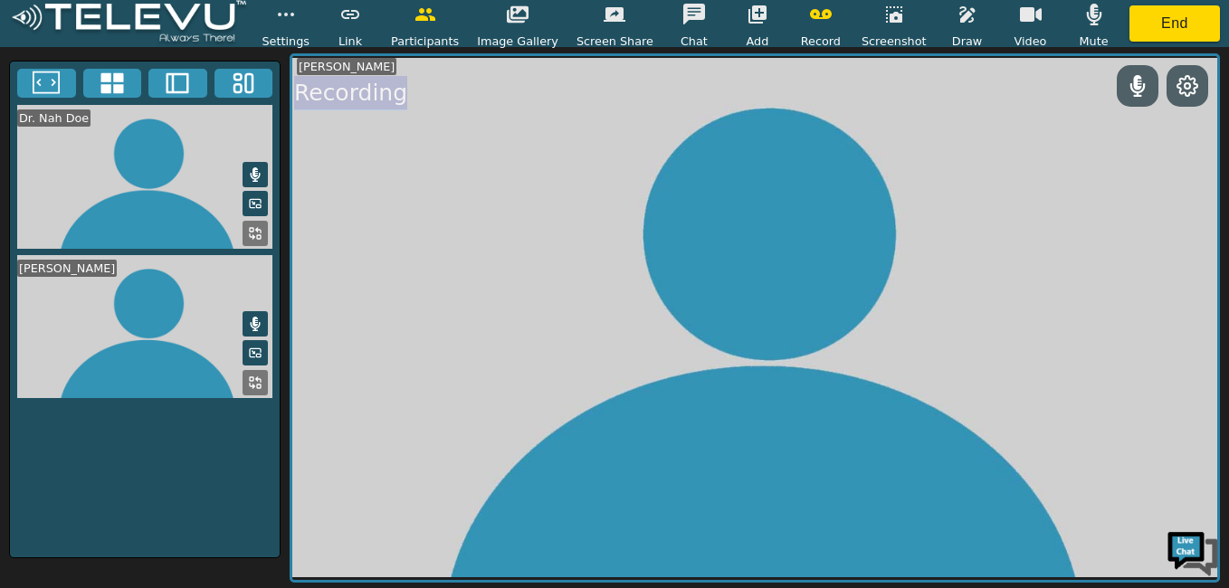
click at [44, 78] on icon at bounding box center [46, 83] width 27 height 27
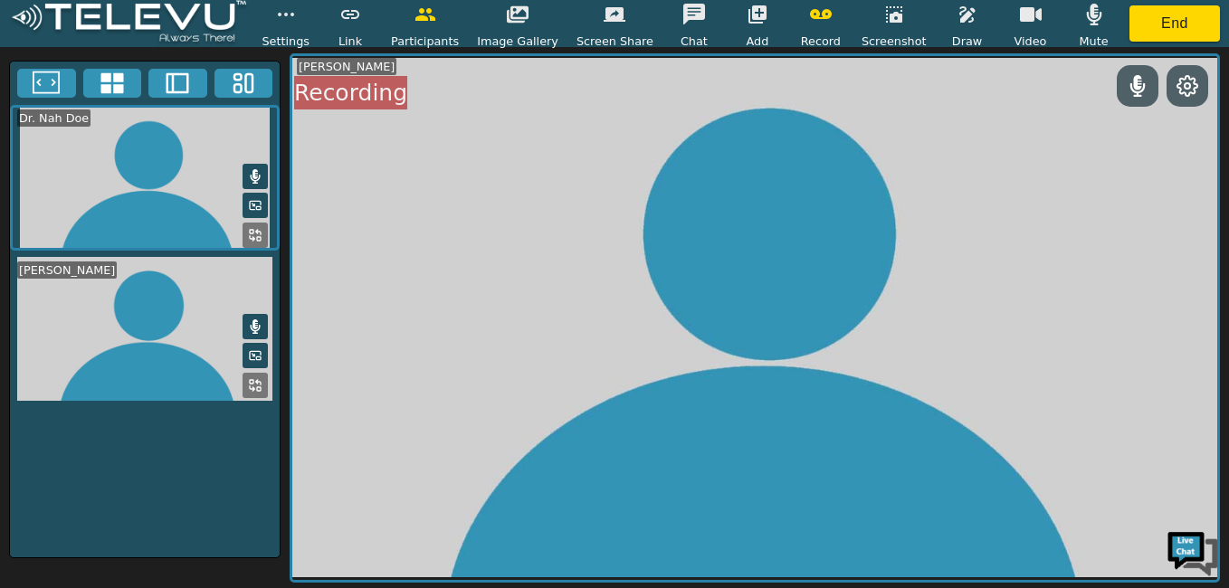
click at [610, 36] on span "Screen Share" at bounding box center [615, 41] width 77 height 17
click at [258, 231] on icon at bounding box center [258, 232] width 5 height 5
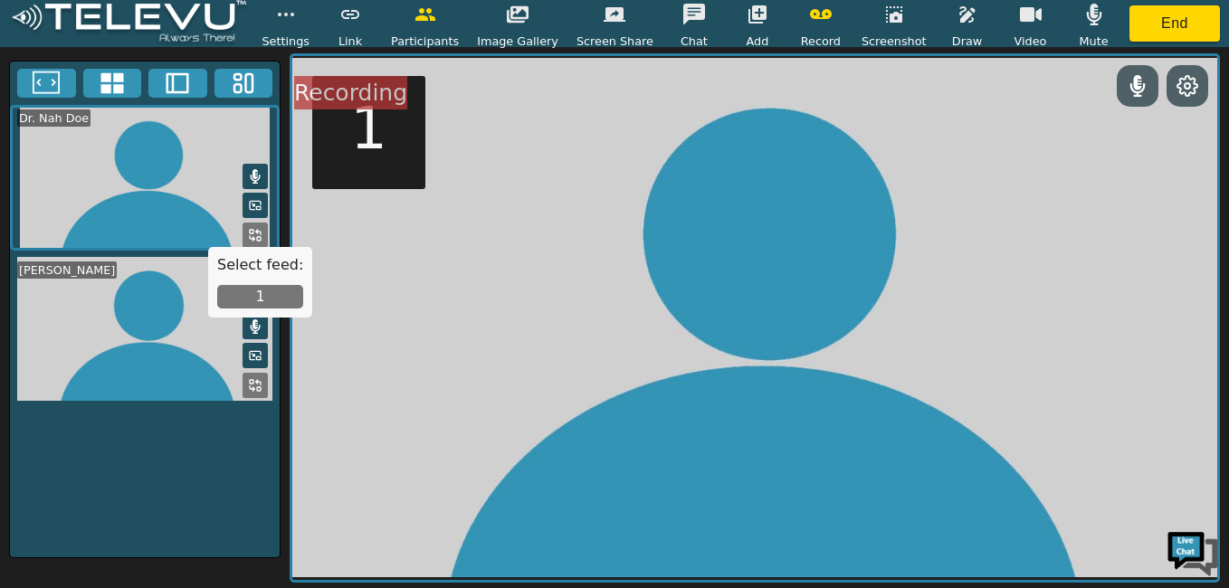
click at [256, 74] on icon at bounding box center [243, 83] width 27 height 27
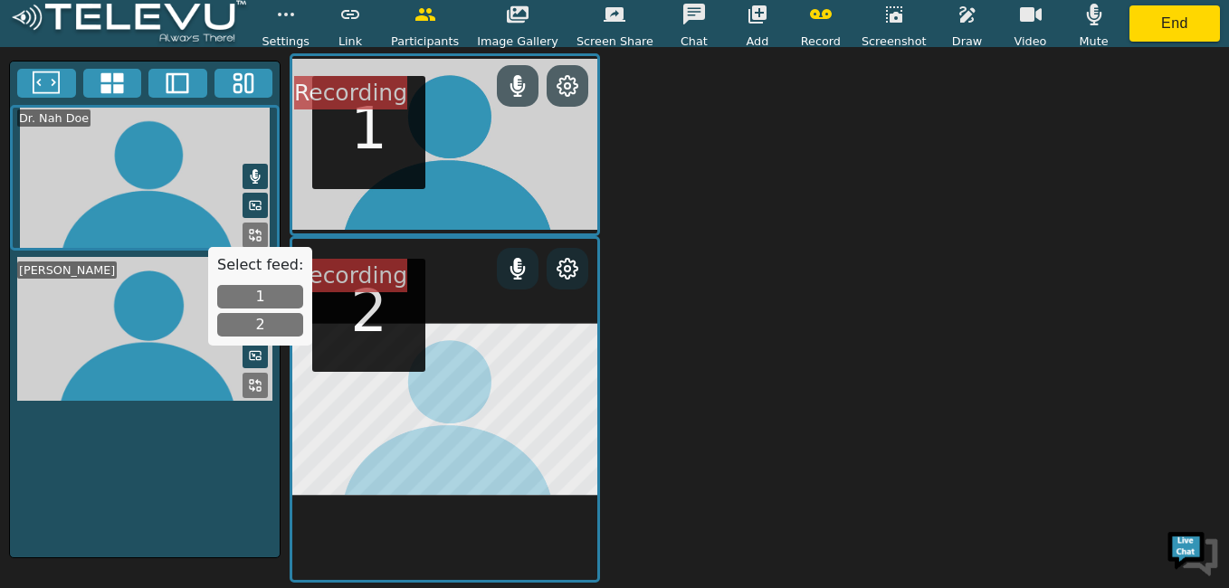
click at [259, 375] on button at bounding box center [255, 385] width 25 height 25
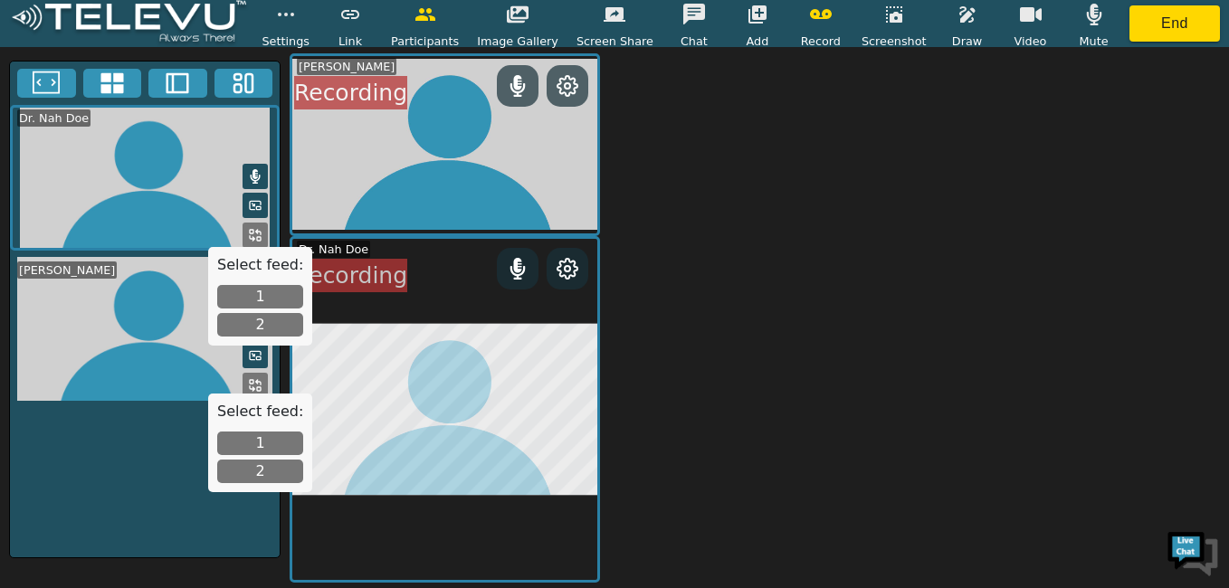
click at [598, 425] on div at bounding box center [445, 409] width 311 height 347
click at [310, 37] on span "Settings" at bounding box center [286, 41] width 48 height 17
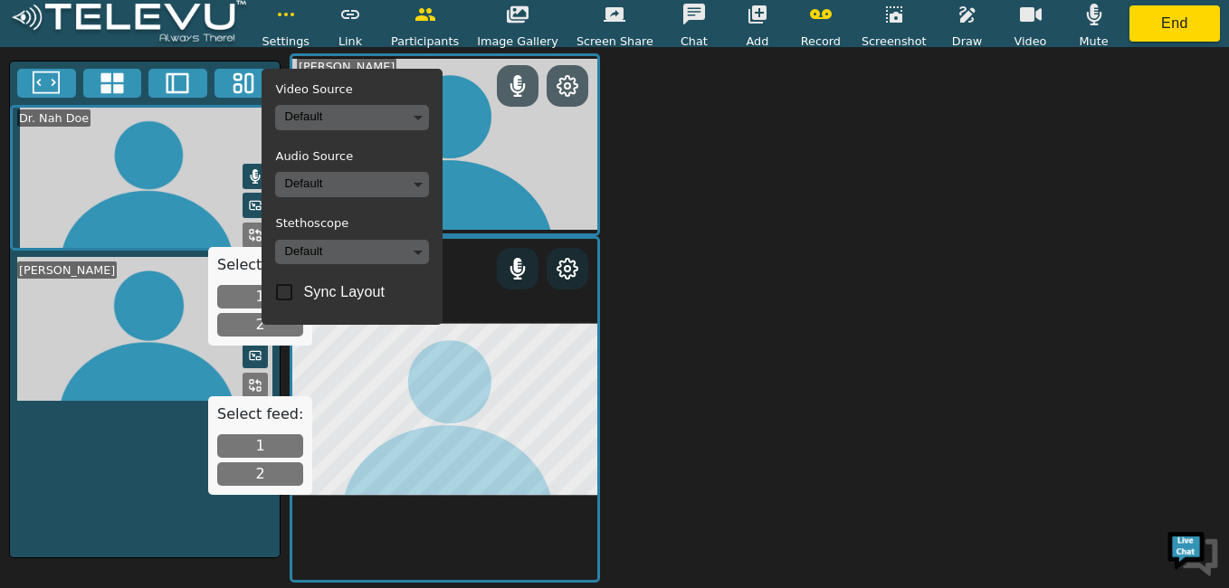
click at [436, 120] on body "Settings Video Source Default Audio Source Default Stethoscope Default Sync Lay…" at bounding box center [614, 294] width 1229 height 588
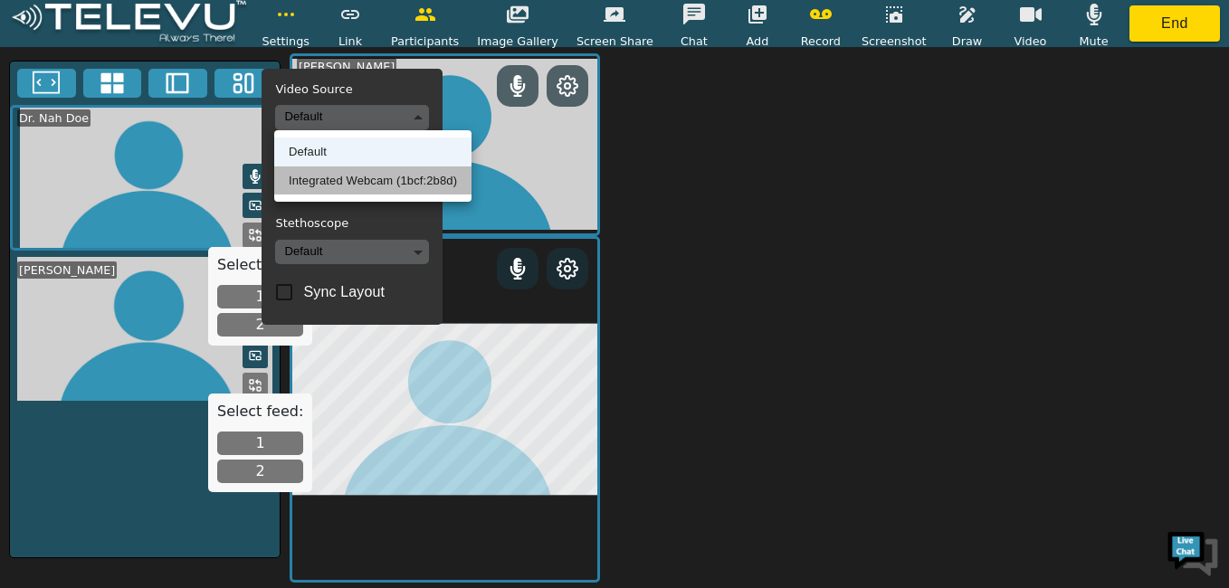
click at [387, 178] on li "Integrated Webcam (1bcf:2b8d)" at bounding box center [372, 181] width 197 height 29
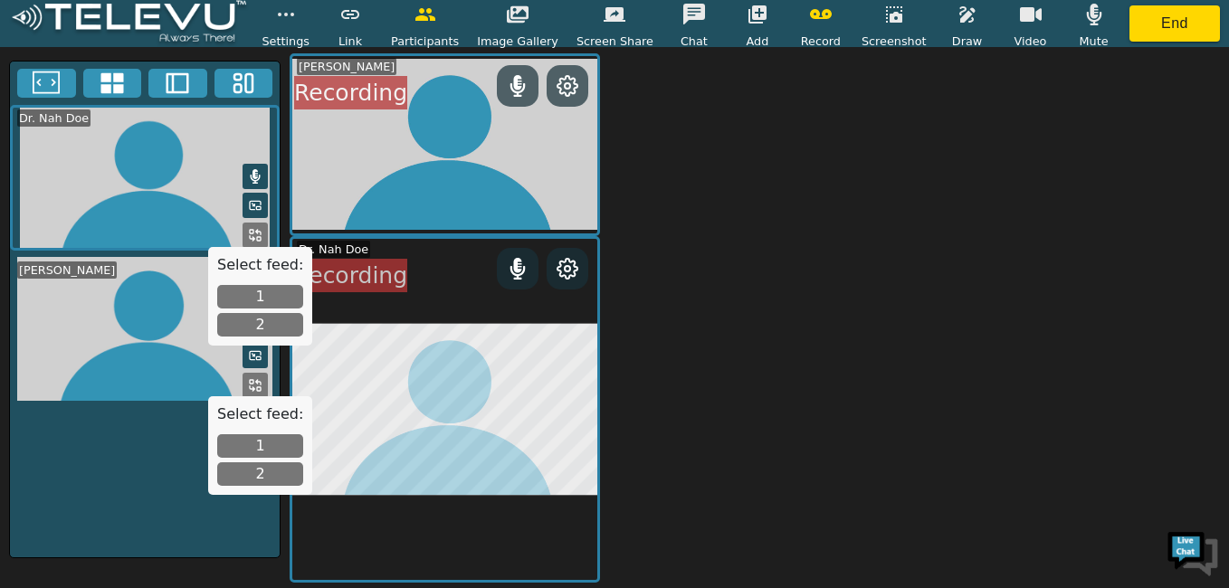
click at [304, 37] on span "Settings" at bounding box center [286, 41] width 48 height 17
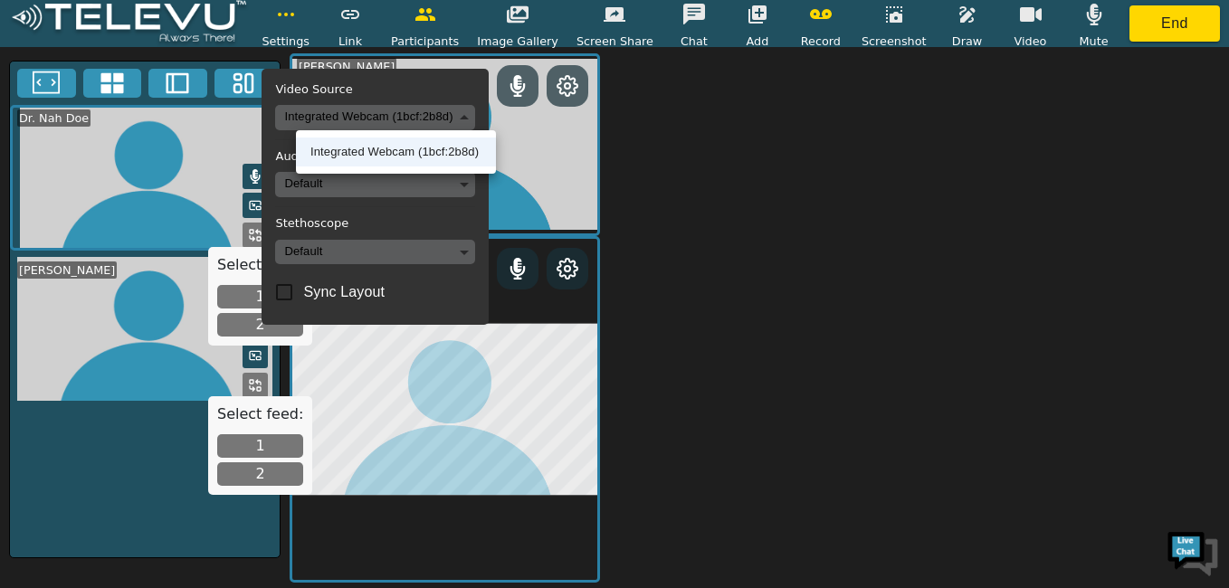
click at [488, 117] on body "Settings Video Source Integrated Webcam (1bcf:2b8d) 39adb2521fcc2fadd69fa8e3364…" at bounding box center [614, 294] width 1229 height 588
click at [488, 117] on div at bounding box center [614, 294] width 1229 height 588
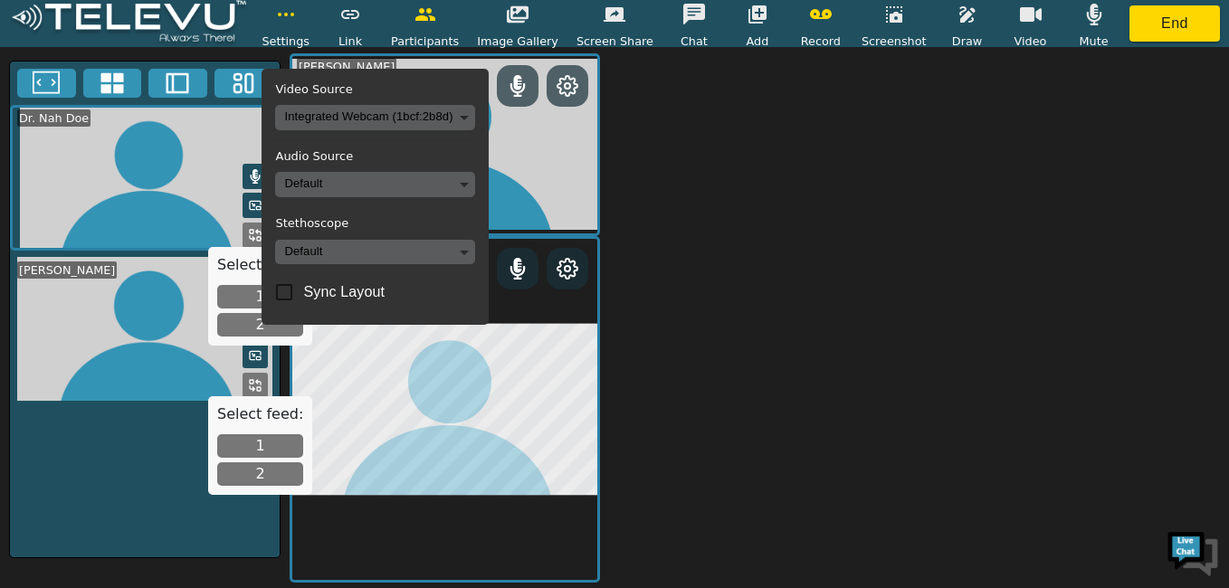
click at [487, 120] on body "Settings Video Source Integrated Webcam (1bcf:2b8d) 39adb2521fcc2fadd69fa8e3364…" at bounding box center [614, 294] width 1229 height 588
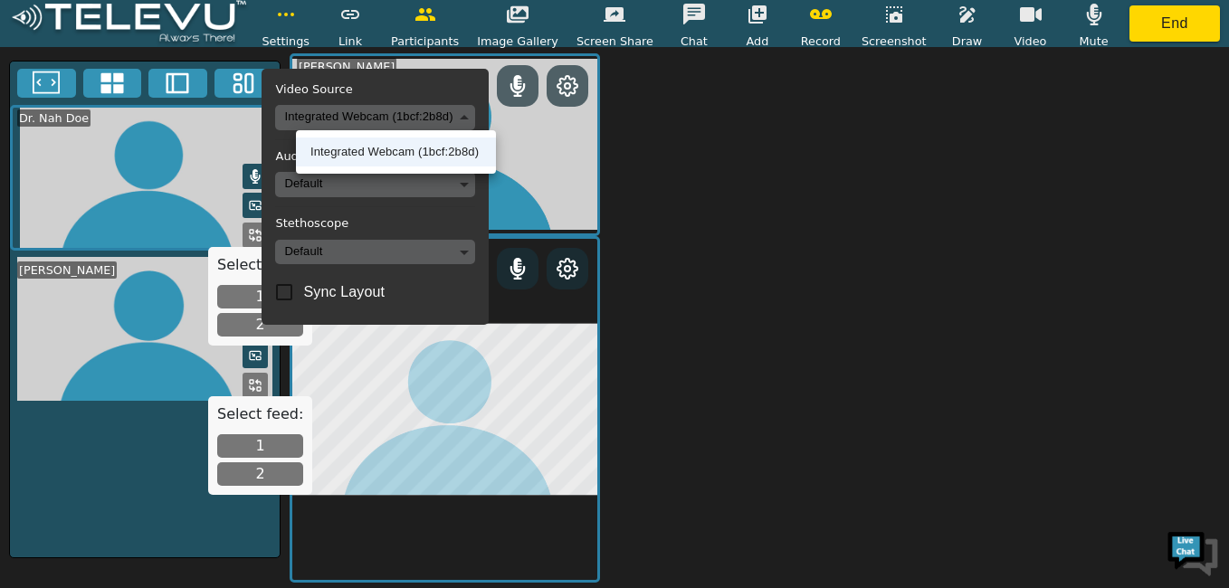
click at [487, 120] on div at bounding box center [614, 294] width 1229 height 588
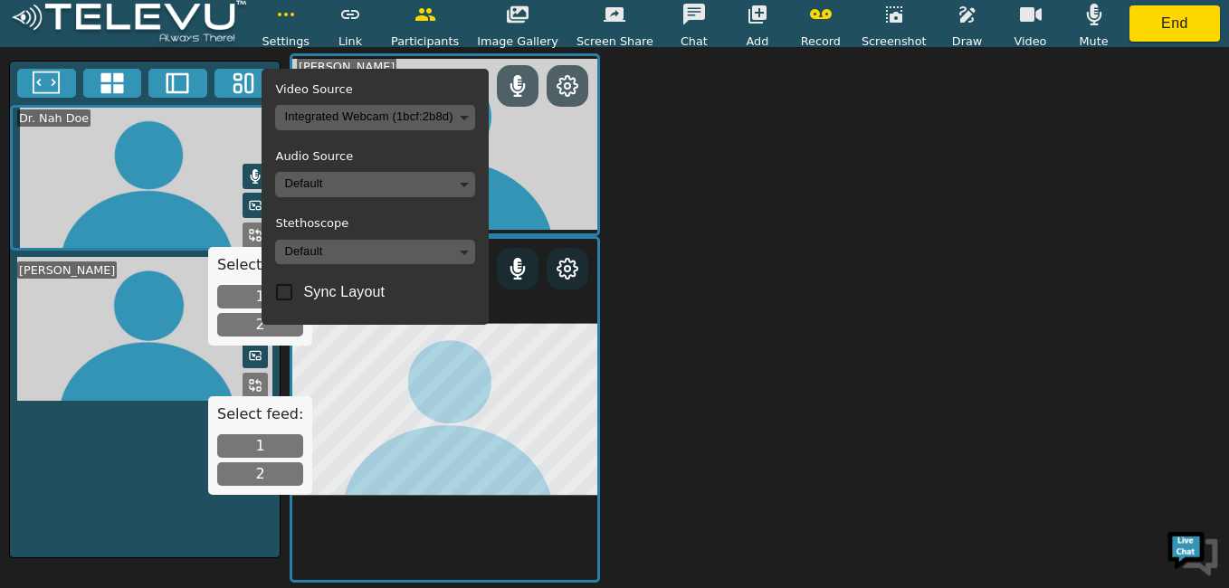
click at [487, 120] on body "Settings Video Source Integrated Webcam (1bcf:2b8d) 39adb2521fcc2fadd69fa8e3364…" at bounding box center [614, 294] width 1229 height 588
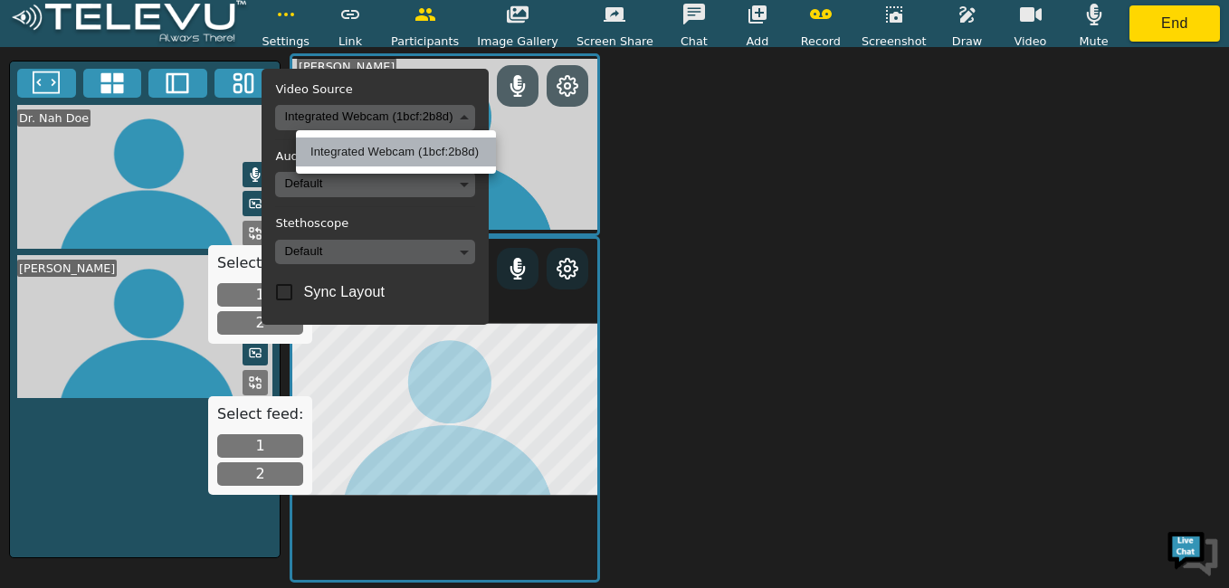
click at [375, 154] on li "Integrated Webcam (1bcf:2b8d)" at bounding box center [396, 152] width 200 height 29
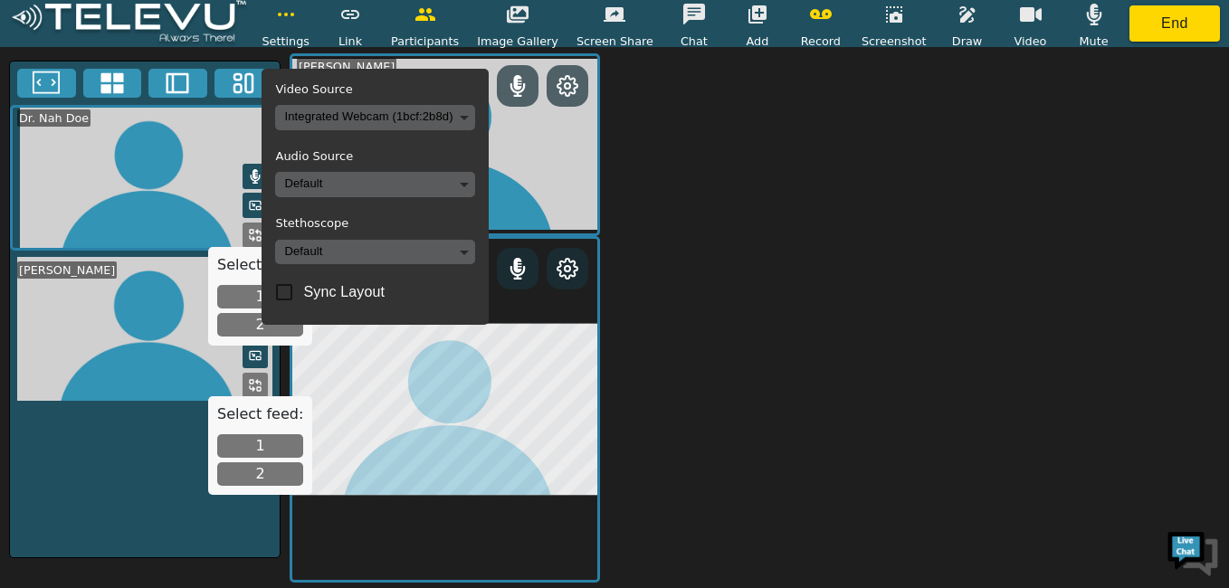
click at [485, 118] on body "Settings Video Source Integrated Webcam (1bcf:2b8d) 39adb2521fcc2fadd69fa8e3364…" at bounding box center [614, 294] width 1229 height 588
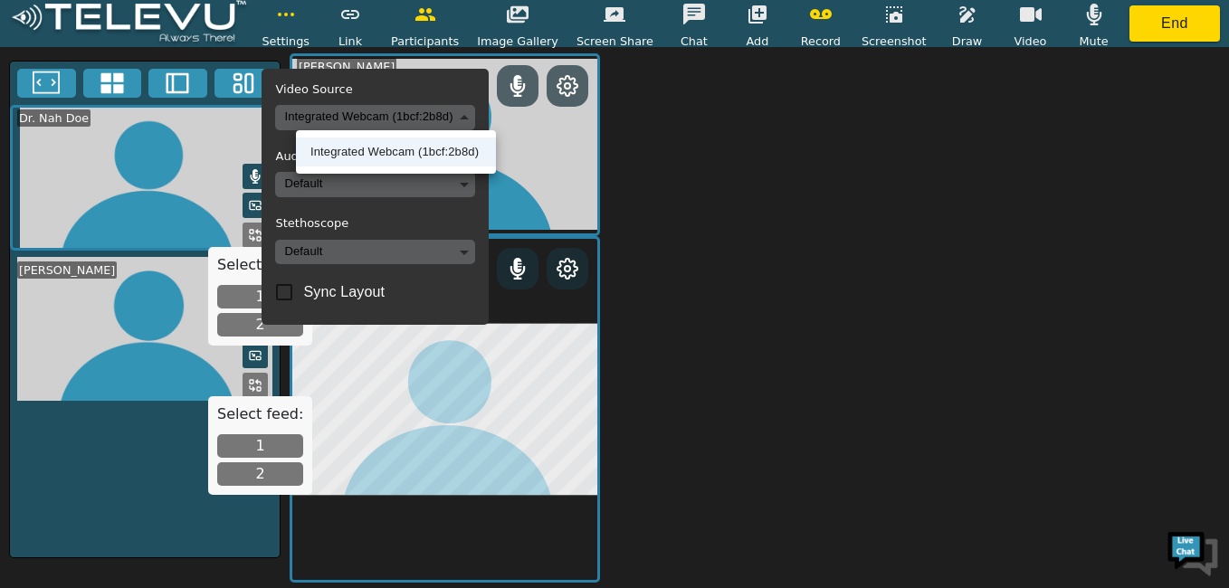
click at [482, 182] on div at bounding box center [614, 294] width 1229 height 588
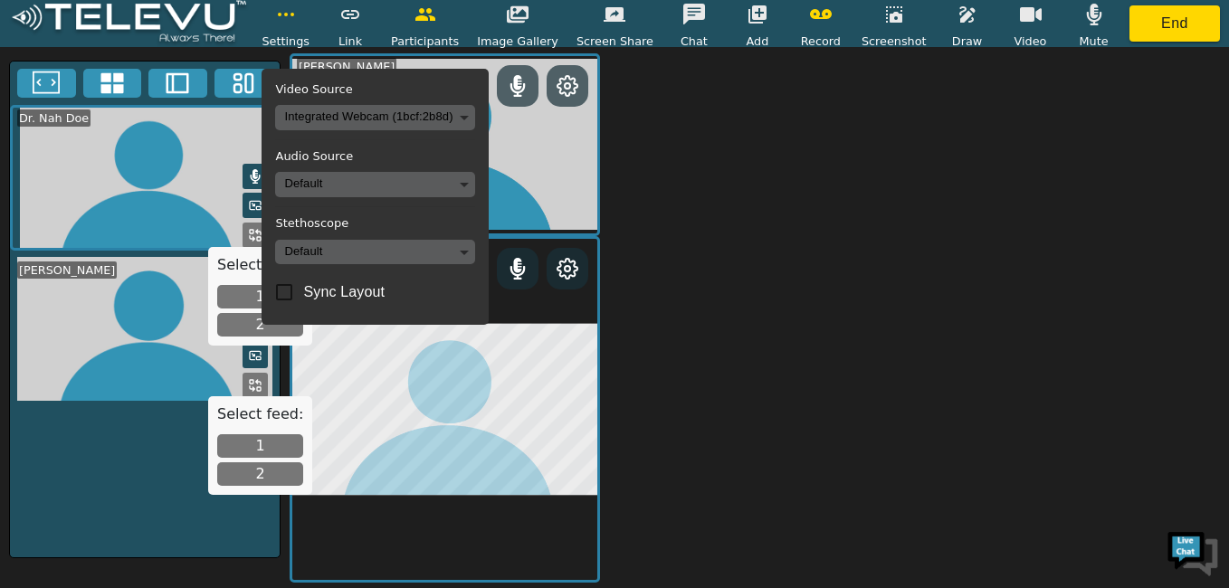
click at [482, 182] on body "Settings Video Source Integrated Webcam (1bcf:2b8d) 39adb2521fcc2fadd69fa8e3364…" at bounding box center [614, 294] width 1229 height 588
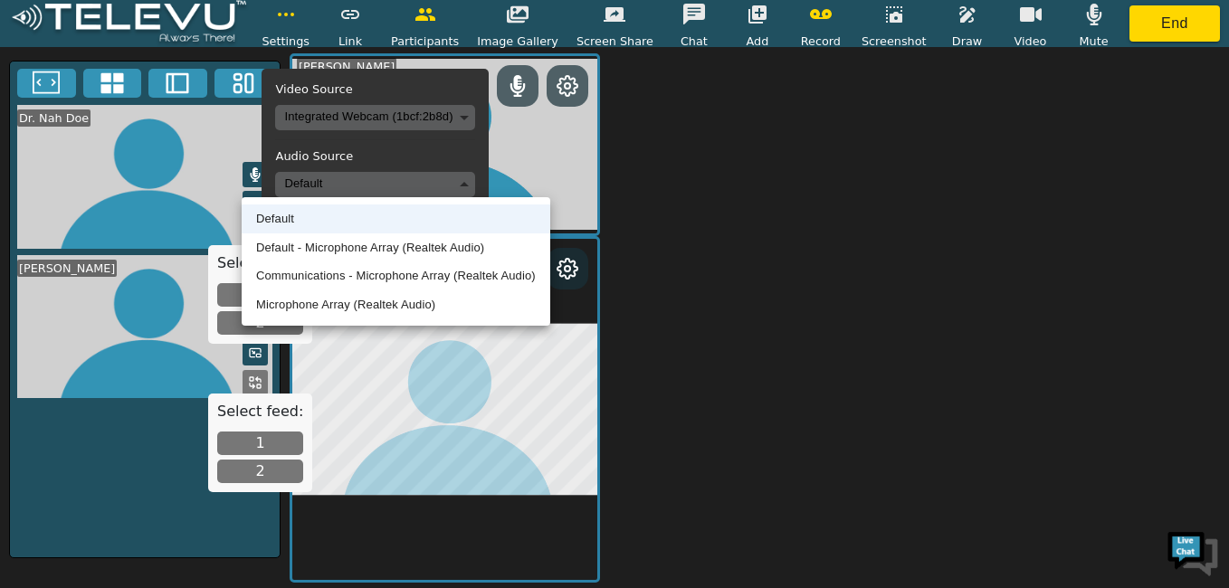
click at [280, 220] on li "Default" at bounding box center [396, 219] width 309 height 29
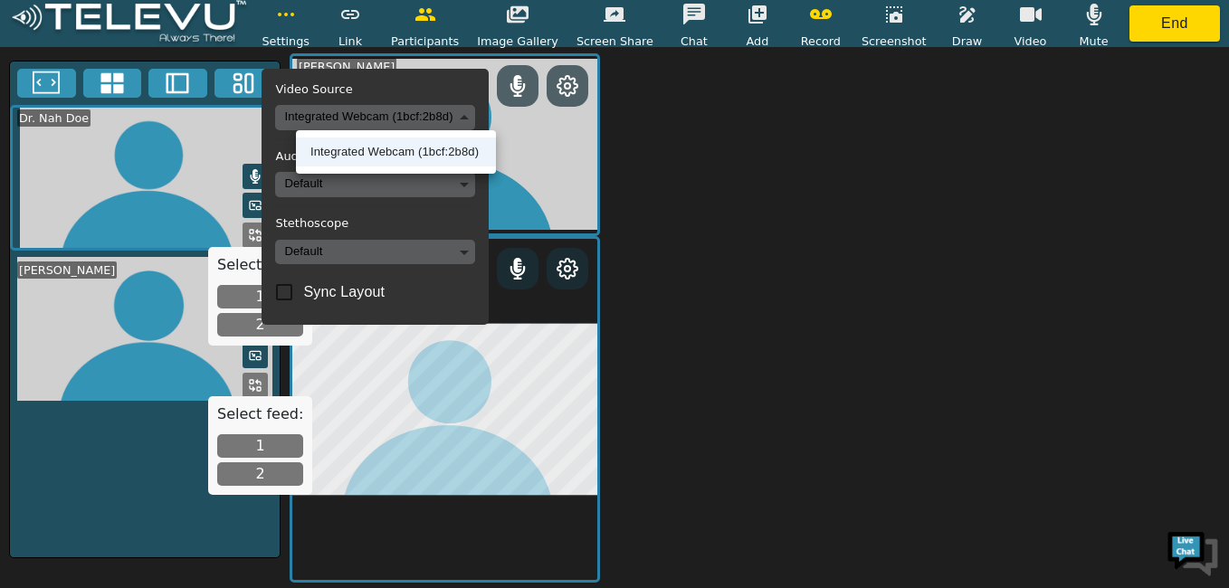
click at [348, 109] on body "Settings Video Source Integrated Webcam (1bcf:2b8d) 39adb2521fcc2fadd69fa8e3364…" at bounding box center [614, 294] width 1229 height 588
click at [483, 112] on div at bounding box center [614, 294] width 1229 height 588
click at [483, 112] on body "Settings Video Source Integrated Webcam (1bcf:2b8d) 39adb2521fcc2fadd69fa8e3364…" at bounding box center [614, 294] width 1229 height 588
click at [573, 261] on div at bounding box center [614, 294] width 1229 height 588
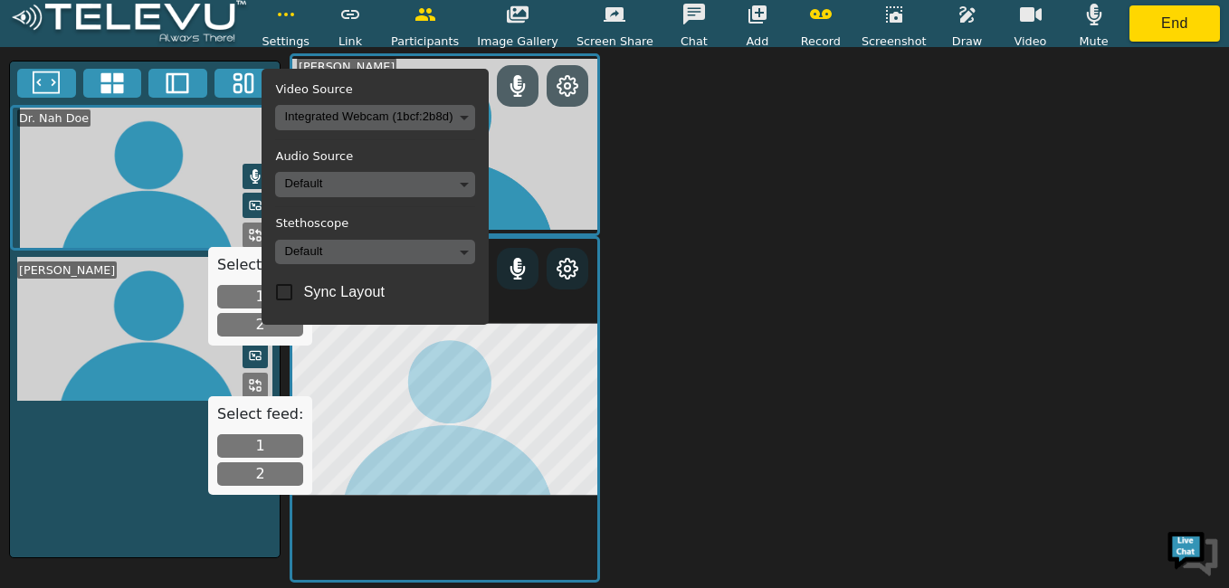
click at [573, 261] on icon at bounding box center [568, 269] width 20 height 20
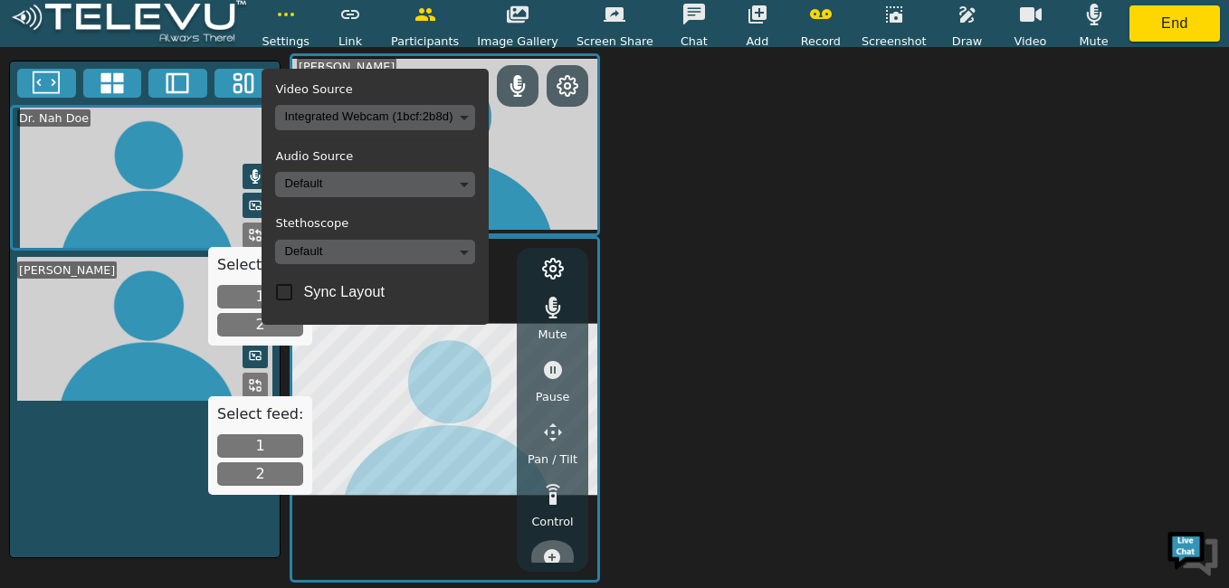
click at [554, 554] on icon "button" at bounding box center [553, 559] width 18 height 18
click at [550, 498] on icon "button" at bounding box center [553, 494] width 14 height 21
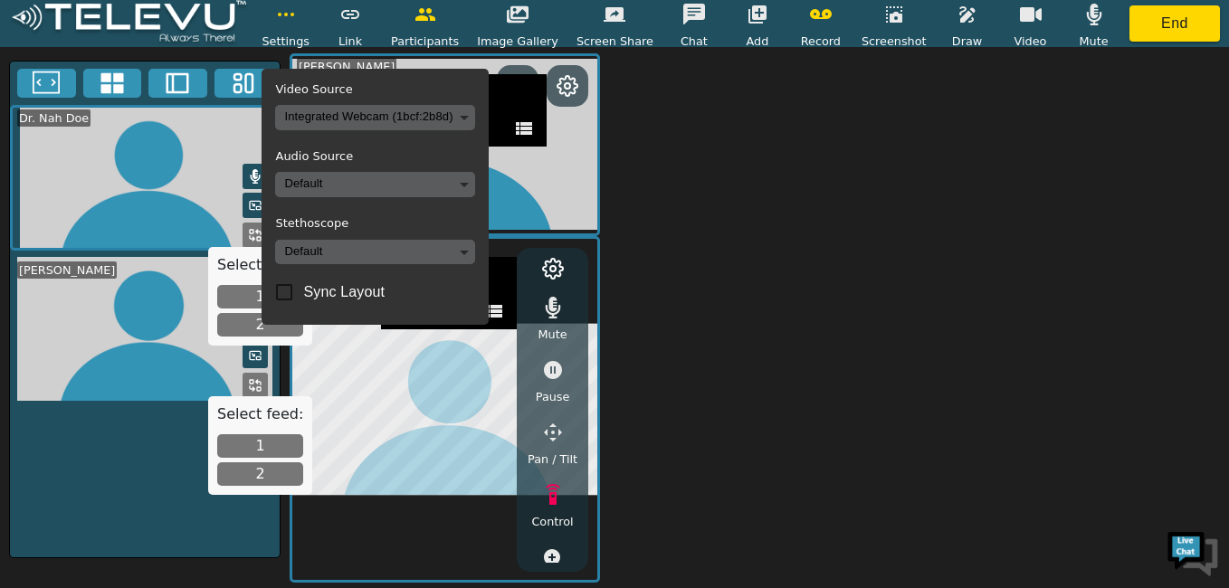
click at [550, 498] on icon "button" at bounding box center [553, 494] width 14 height 21
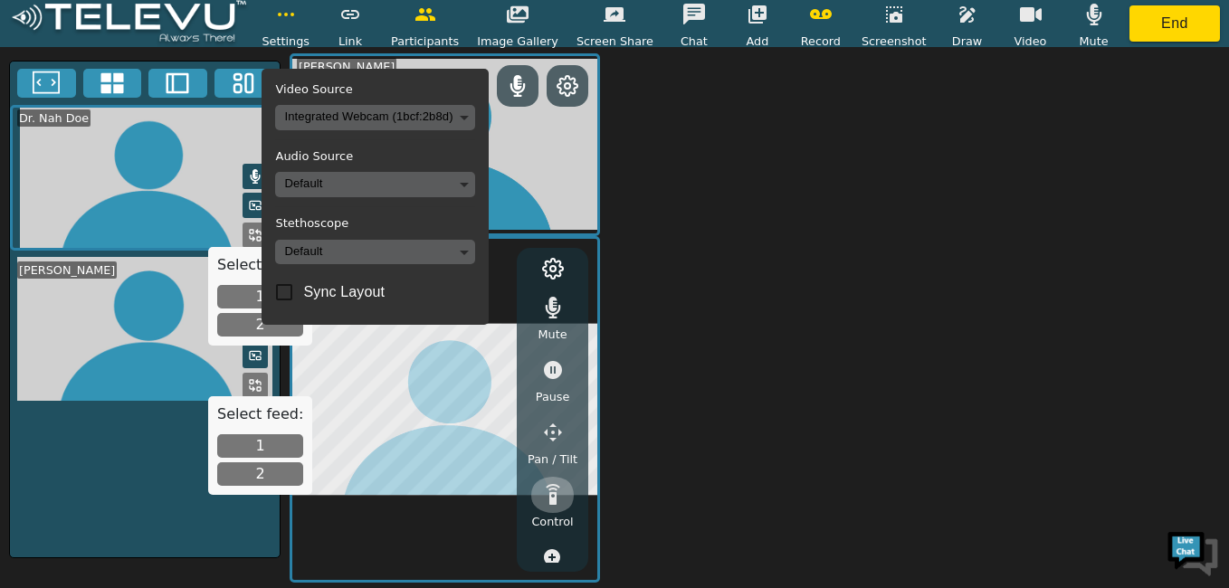
click at [550, 498] on icon "button" at bounding box center [553, 494] width 14 height 21
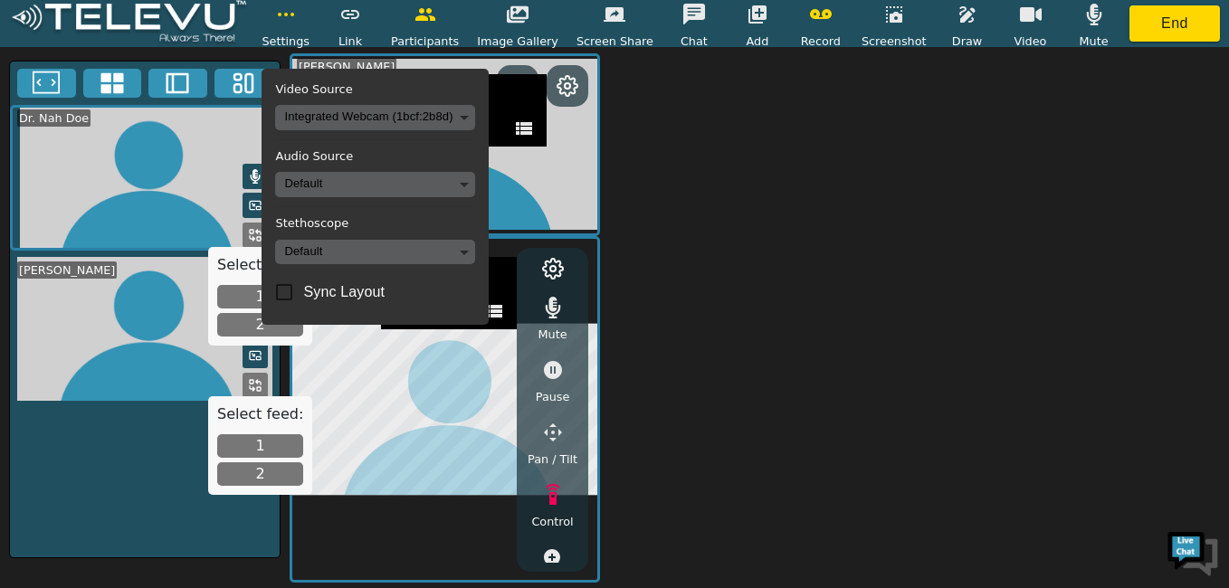
click at [525, 261] on div "Mute Pause Pan / Tilt Control Zoom Brightness Focus Volume Resolution Flashligh…" at bounding box center [552, 410] width 71 height 324
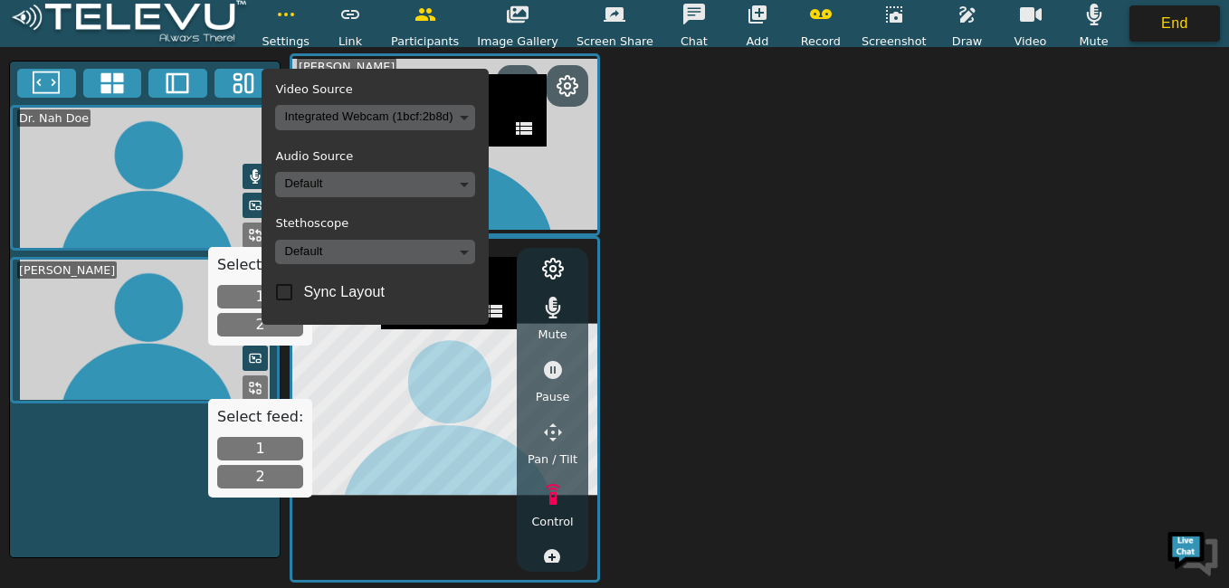
click at [1177, 22] on button "End" at bounding box center [1175, 23] width 91 height 36
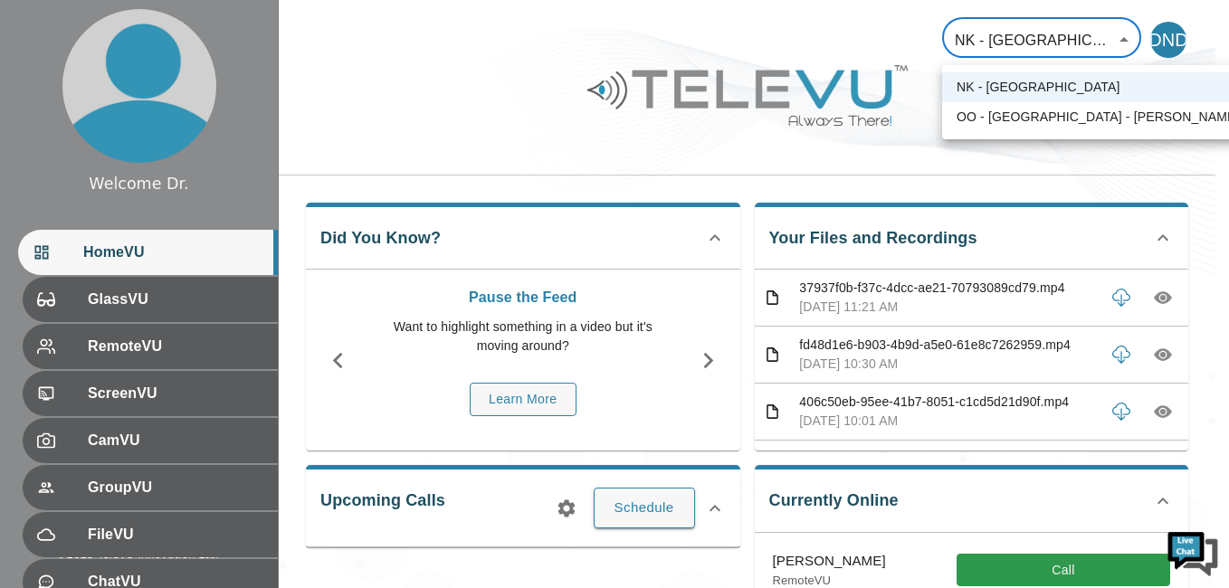
click at [1118, 38] on body "Welcome Dr. HomeVU GlassVU RemoteVU ScreenVU CamVU GroupVU FileVU ChatVU Settin…" at bounding box center [614, 548] width 1229 height 1097
drag, startPoint x: 1118, startPoint y: 38, endPoint x: 1053, endPoint y: 139, distance: 120.5
click at [1053, 139] on div at bounding box center [614, 294] width 1229 height 588
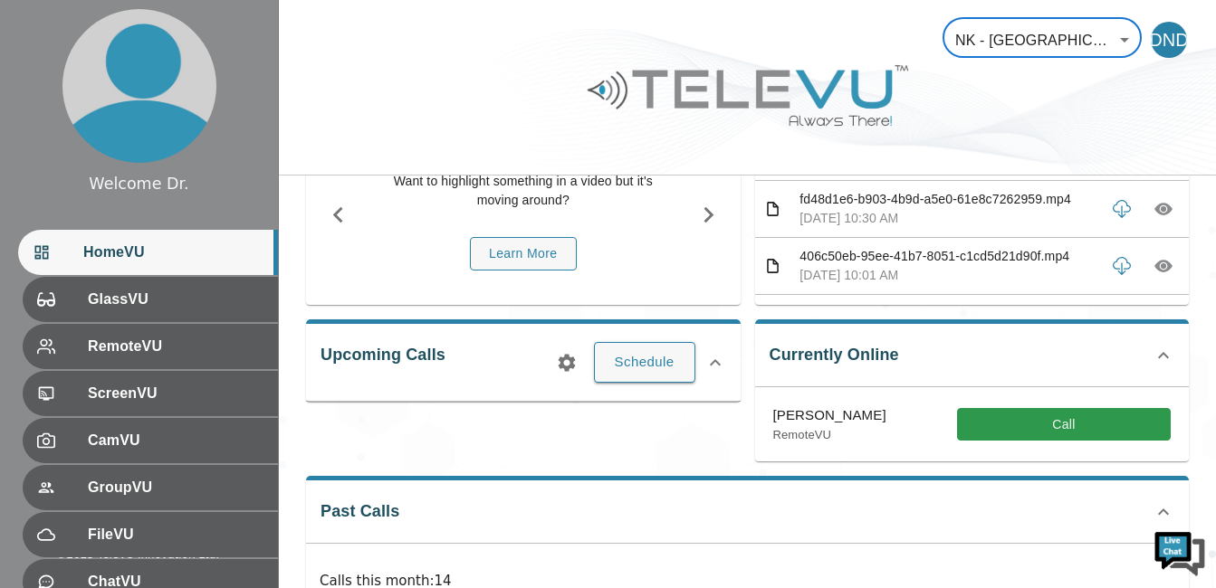
scroll to position [148, 0]
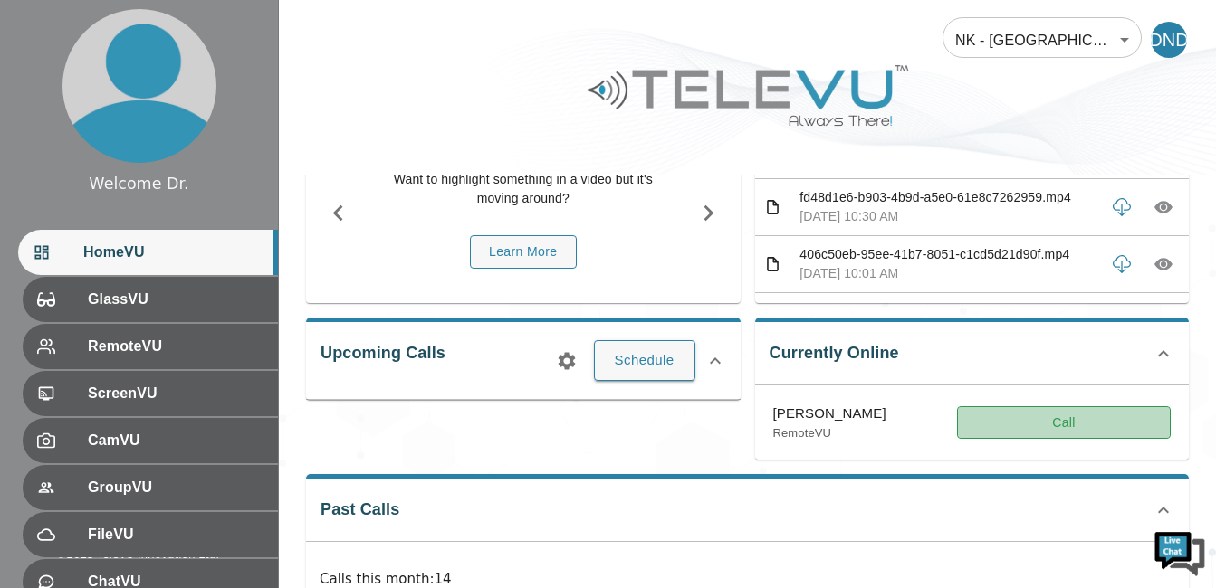
click at [1067, 425] on button "Call" at bounding box center [1064, 422] width 214 height 33
click at [1065, 420] on button "Call" at bounding box center [1064, 422] width 214 height 33
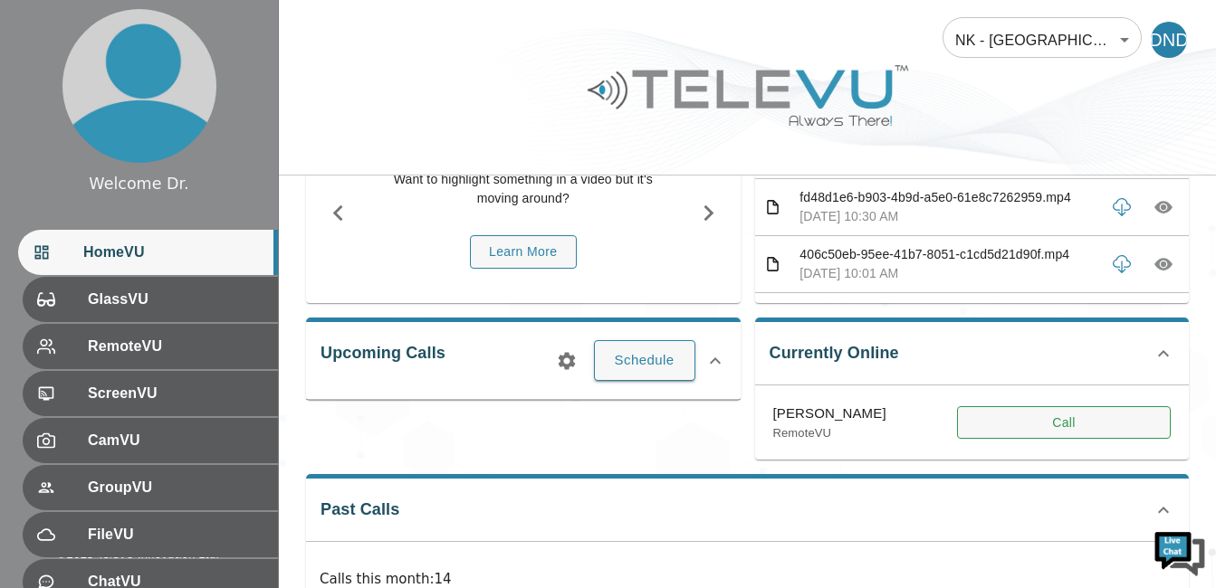
click at [1068, 420] on button "Call" at bounding box center [1064, 422] width 214 height 33
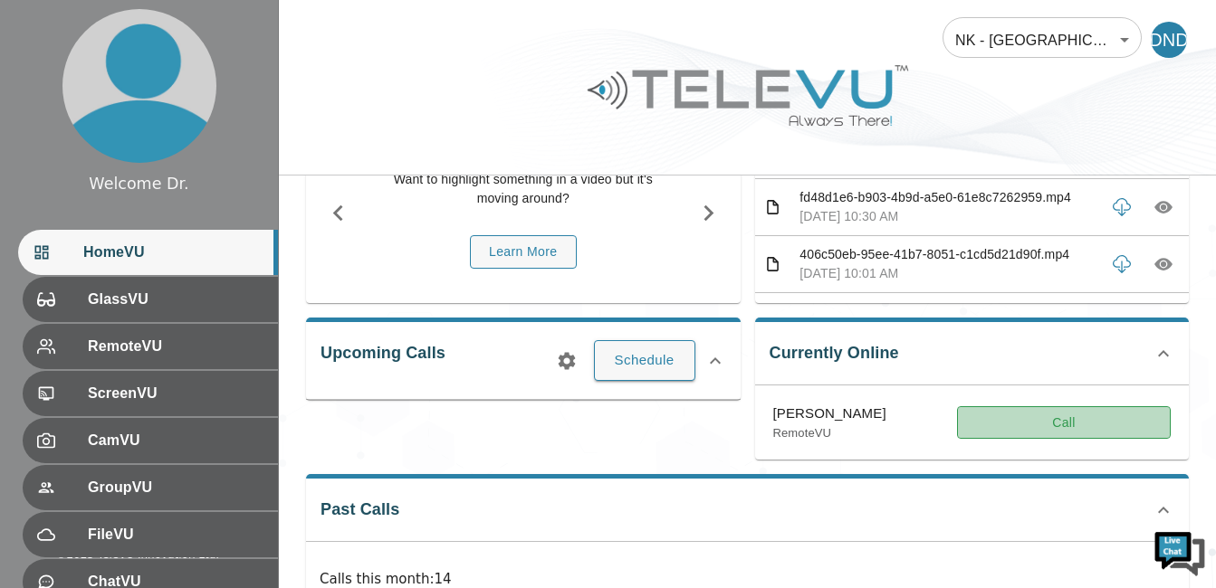
click at [1054, 419] on button "Call" at bounding box center [1064, 422] width 214 height 33
click at [1063, 414] on button "Call" at bounding box center [1064, 422] width 214 height 33
click at [1057, 414] on button "Call" at bounding box center [1064, 422] width 214 height 33
